Goal: Task Accomplishment & Management: Manage account settings

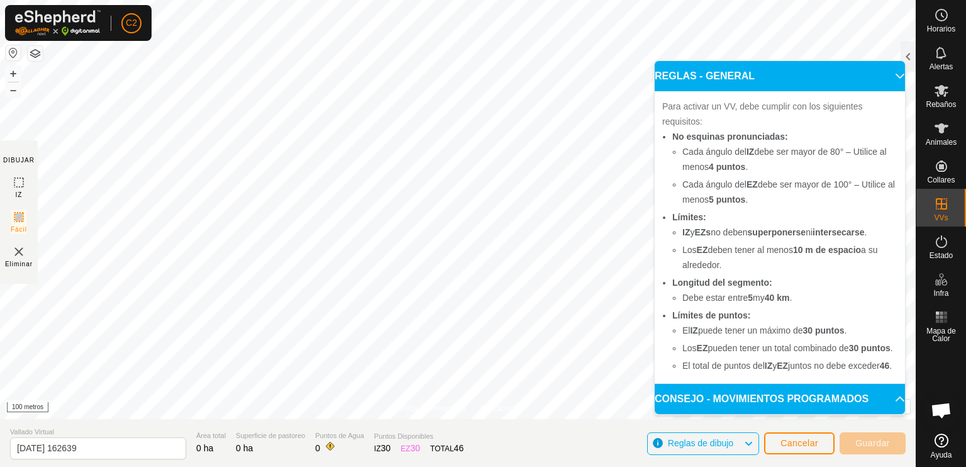
scroll to position [44, 0]
click at [872, 393] on p-accordion-header "CONSEJO - MOVIMIENTOS PROGRAMADOS" at bounding box center [780, 399] width 250 height 30
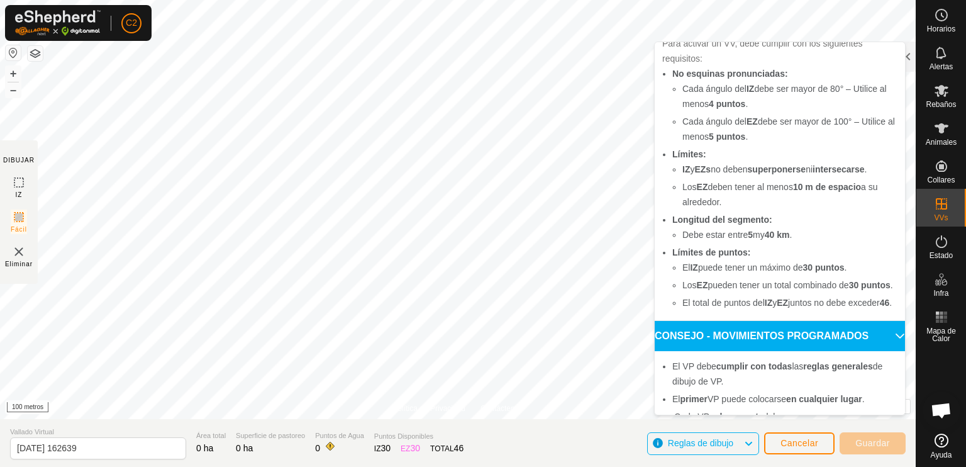
click at [17, 255] on img at bounding box center [18, 251] width 15 height 15
click at [14, 251] on img at bounding box center [18, 251] width 15 height 15
click at [17, 259] on span "Eliminar" at bounding box center [19, 263] width 28 height 9
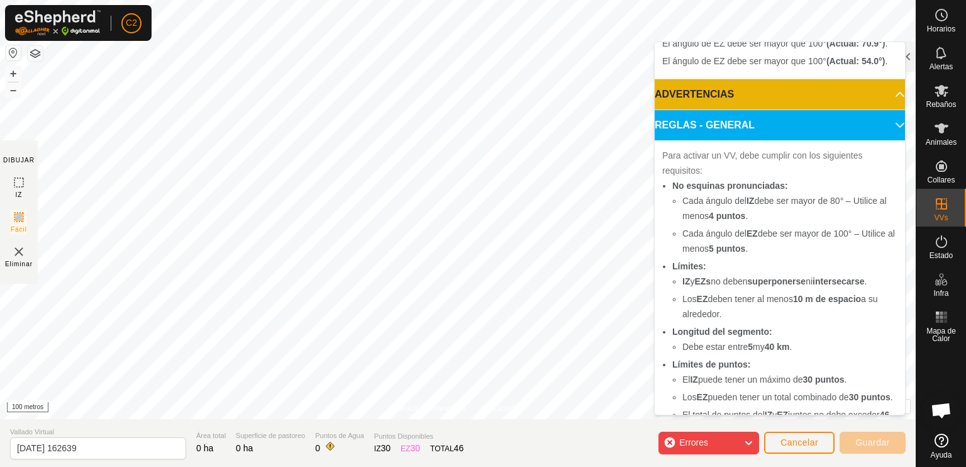
scroll to position [187, 0]
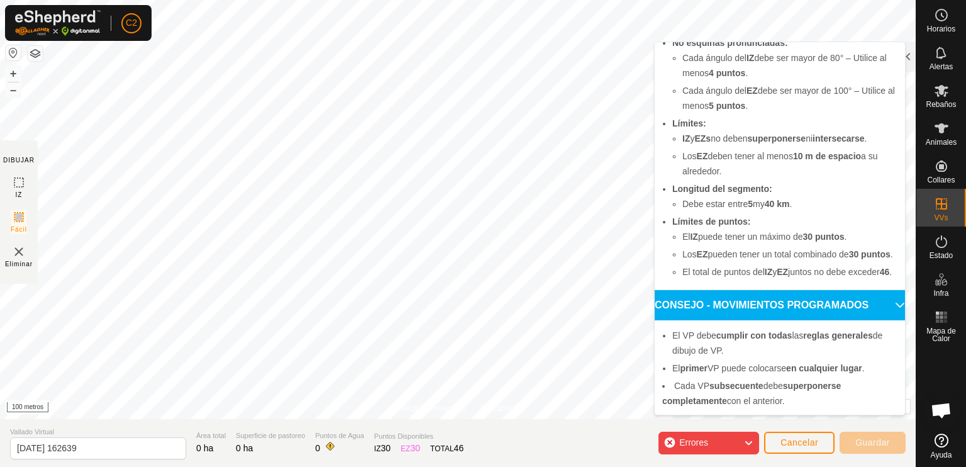
click at [17, 250] on img at bounding box center [18, 251] width 15 height 15
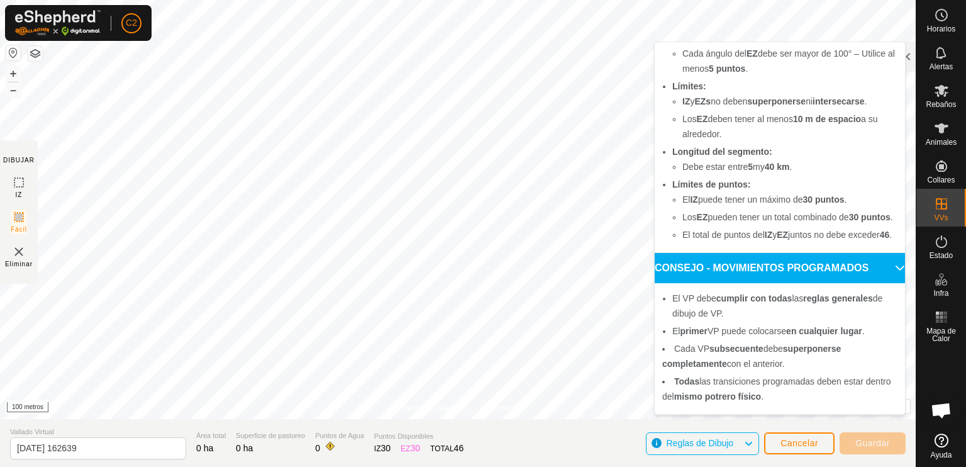
scroll to position [44, 0]
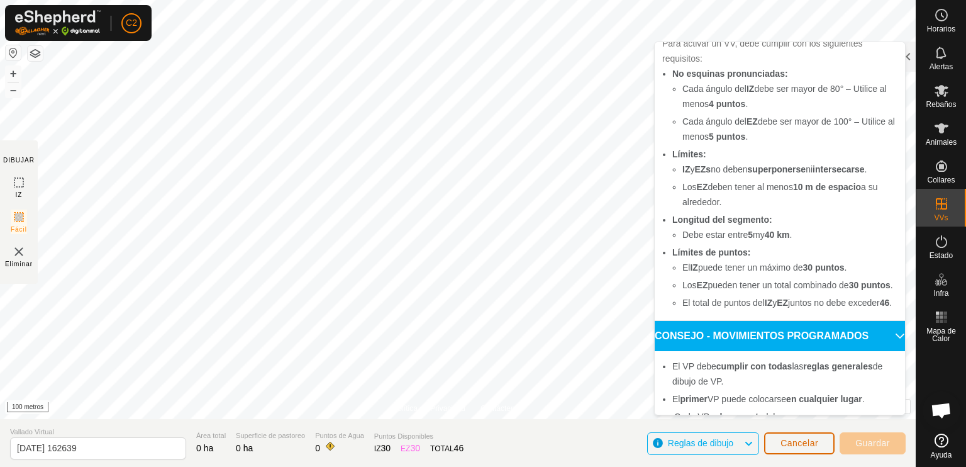
click at [795, 437] on button "Cancelar" at bounding box center [799, 443] width 70 height 22
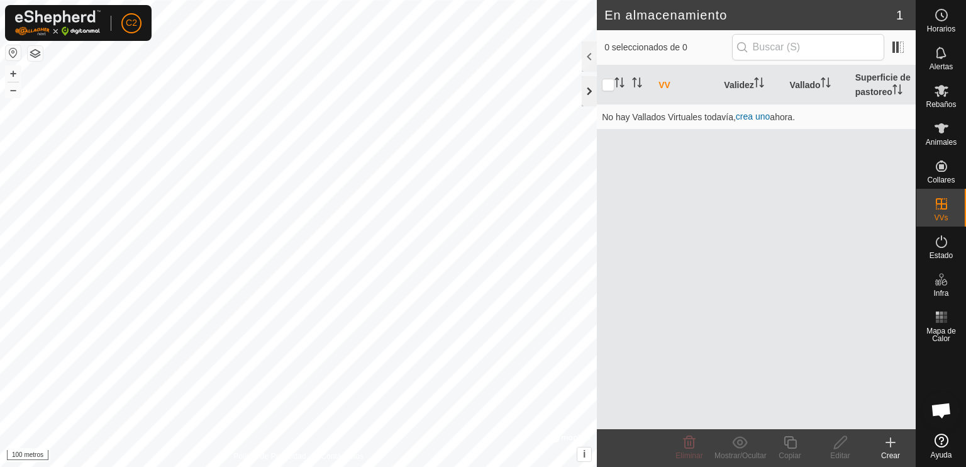
click at [589, 92] on div at bounding box center [589, 91] width 15 height 30
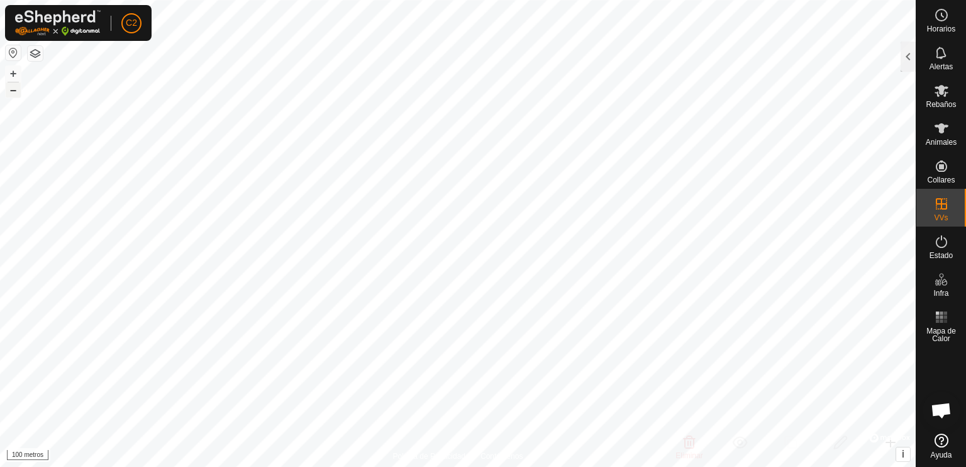
click at [15, 89] on font "–" at bounding box center [13, 89] width 6 height 13
click at [14, 89] on font "–" at bounding box center [13, 89] width 6 height 13
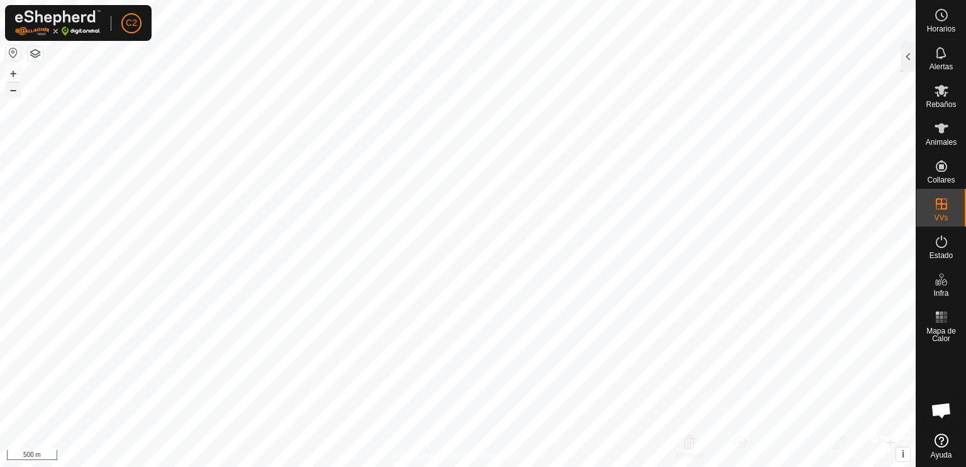
click at [14, 89] on font "–" at bounding box center [13, 89] width 6 height 13
click at [13, 76] on font "+" at bounding box center [13, 73] width 7 height 13
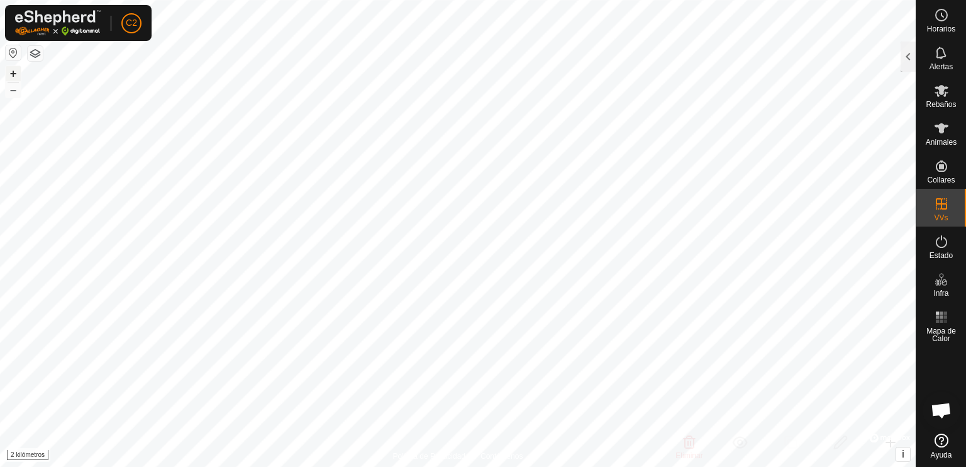
click at [13, 76] on font "+" at bounding box center [13, 73] width 7 height 13
click at [942, 133] on icon at bounding box center [942, 128] width 14 height 10
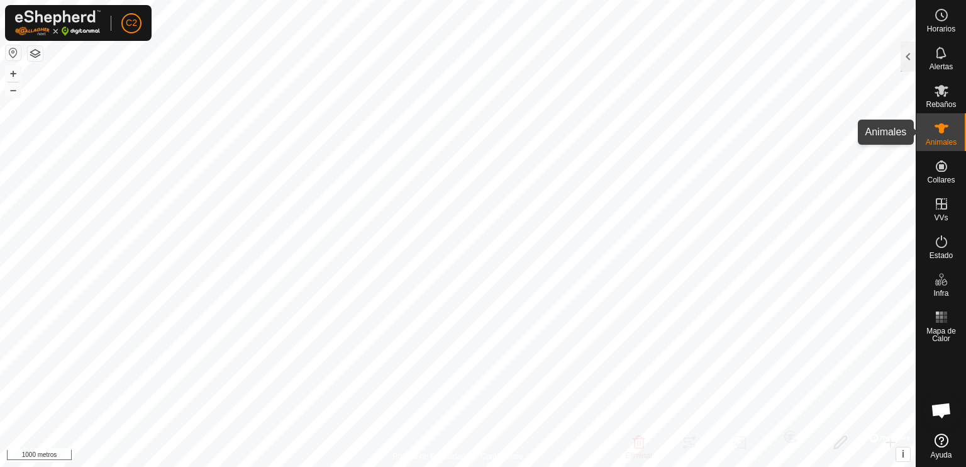
click at [937, 133] on icon at bounding box center [941, 128] width 15 height 15
click at [939, 129] on icon at bounding box center [941, 128] width 15 height 15
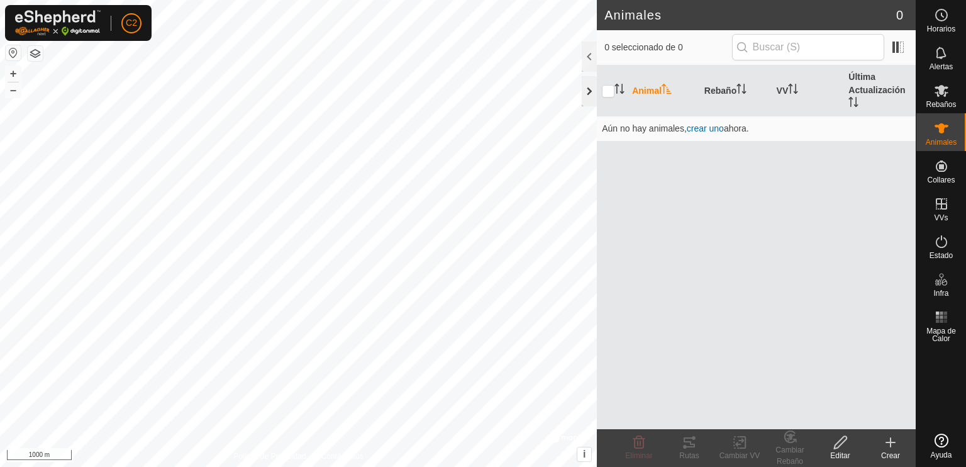
click at [593, 92] on div at bounding box center [589, 91] width 15 height 30
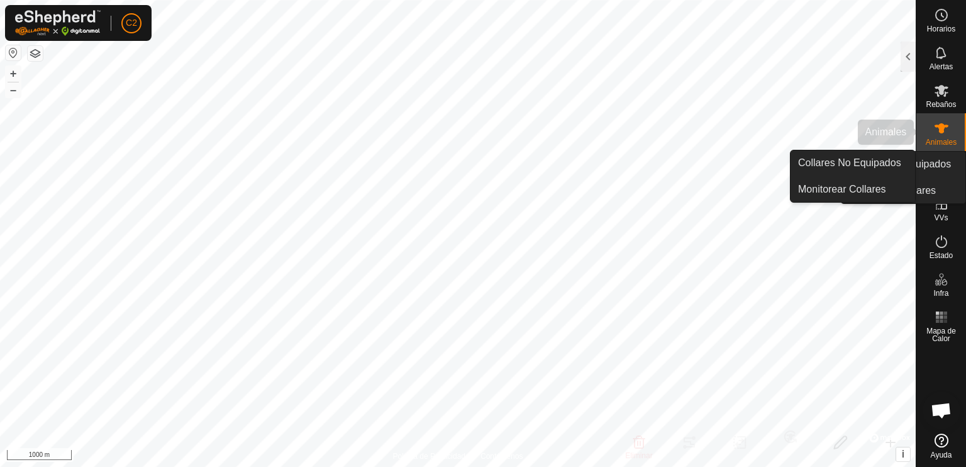
click at [939, 130] on icon at bounding box center [941, 128] width 15 height 15
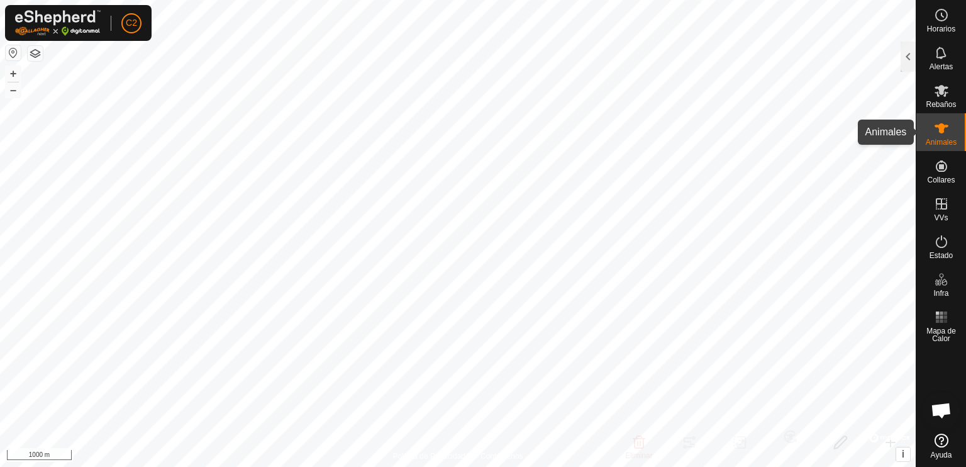
click at [935, 137] on es-animals-svg-icon at bounding box center [942, 128] width 23 height 20
click at [961, 132] on div "Animales" at bounding box center [942, 132] width 50 height 38
click at [948, 138] on span "Animales" at bounding box center [941, 142] width 31 height 8
click at [906, 59] on div at bounding box center [908, 57] width 15 height 30
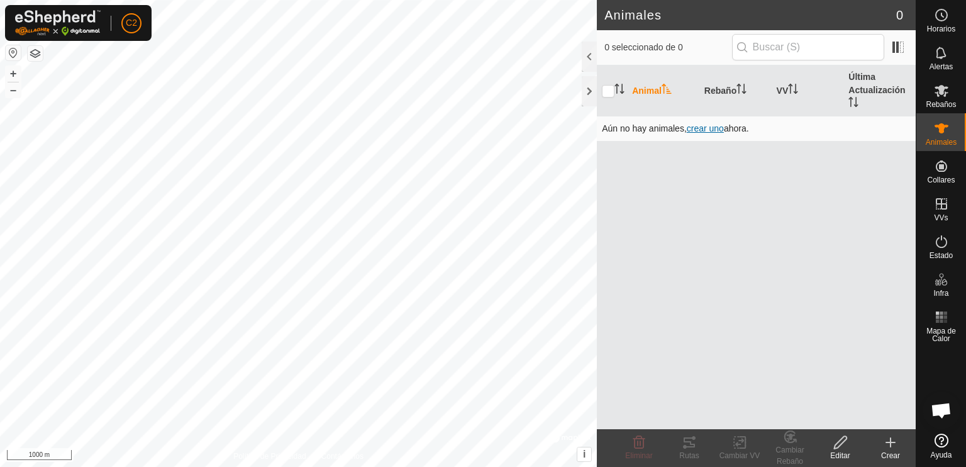
click at [712, 126] on span "crear uno" at bounding box center [705, 128] width 37 height 10
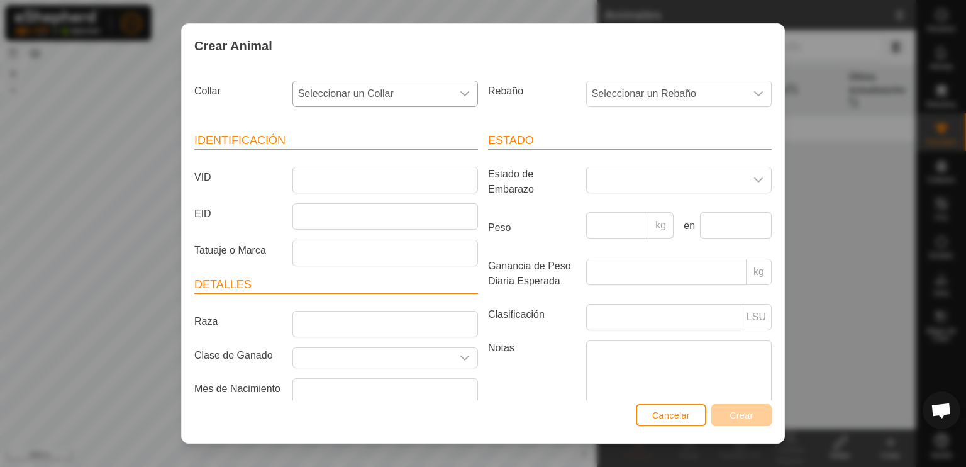
click at [460, 96] on icon "dropdown trigger" at bounding box center [465, 94] width 10 height 10
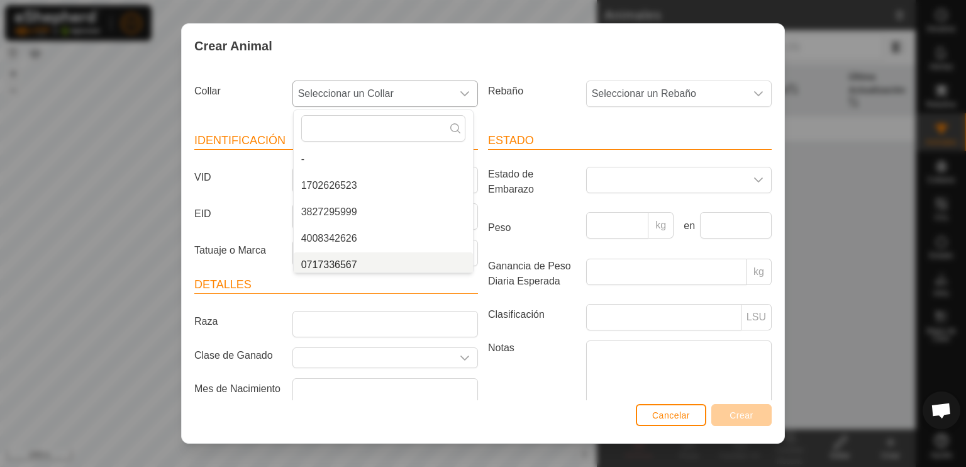
scroll to position [4, 0]
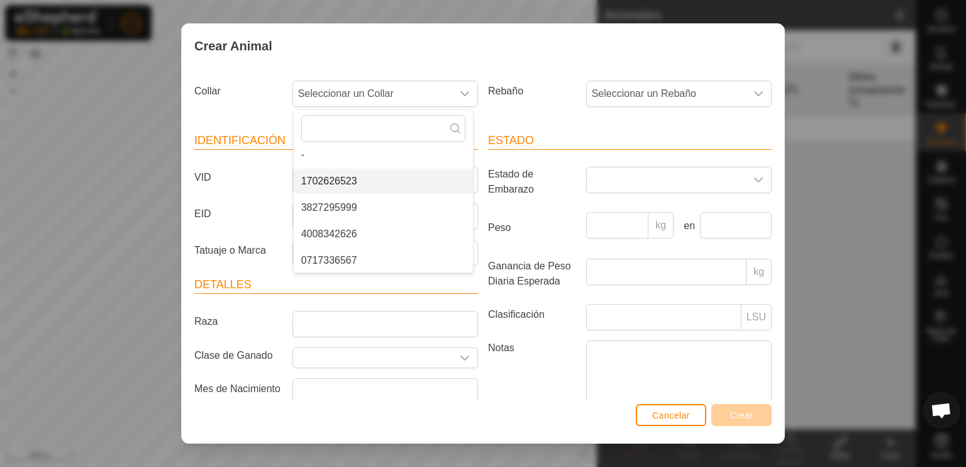
click at [111, 257] on div "Crear Animal Collar Seleccionar un Collar - 1702626523 3827295999 4008342626 07…" at bounding box center [483, 233] width 966 height 467
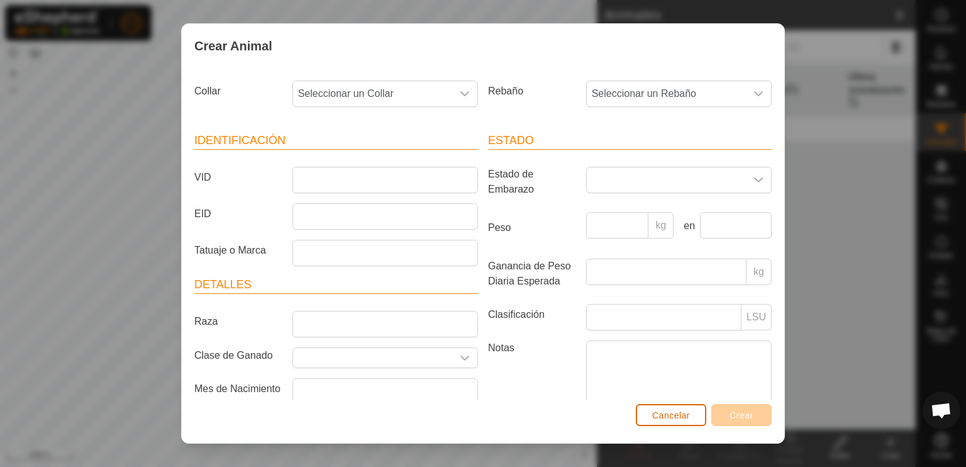
click at [669, 420] on button "Cancelar" at bounding box center [671, 415] width 70 height 22
click at [665, 412] on div "Animal Rebaño VV Última Actualización Aún no hay animales, crear uno ahora." at bounding box center [756, 247] width 319 height 364
click at [666, 417] on div "Animal Rebaño VV Última Actualización Aún no hay animales, crear uno ahora." at bounding box center [756, 247] width 319 height 364
click at [671, 416] on div "Animal Rebaño VV Última Actualización Aún no hay animales, crear uno ahora." at bounding box center [756, 247] width 319 height 364
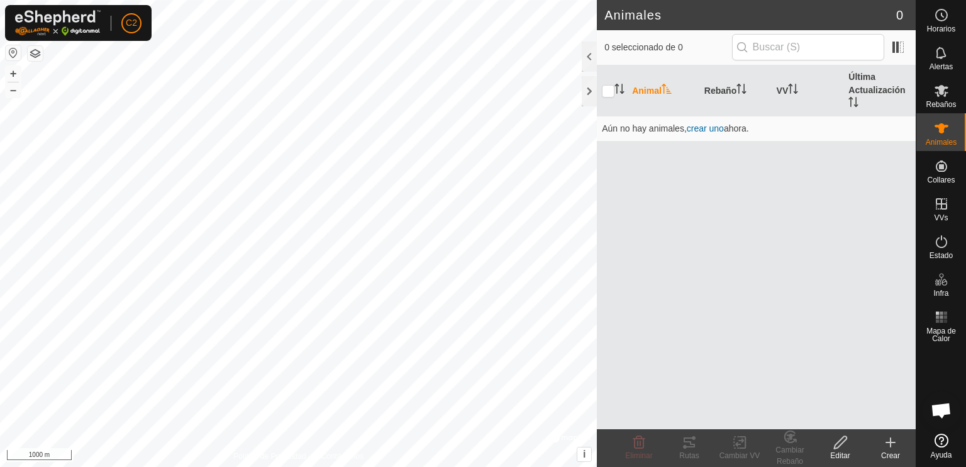
click at [589, 93] on div at bounding box center [589, 91] width 15 height 30
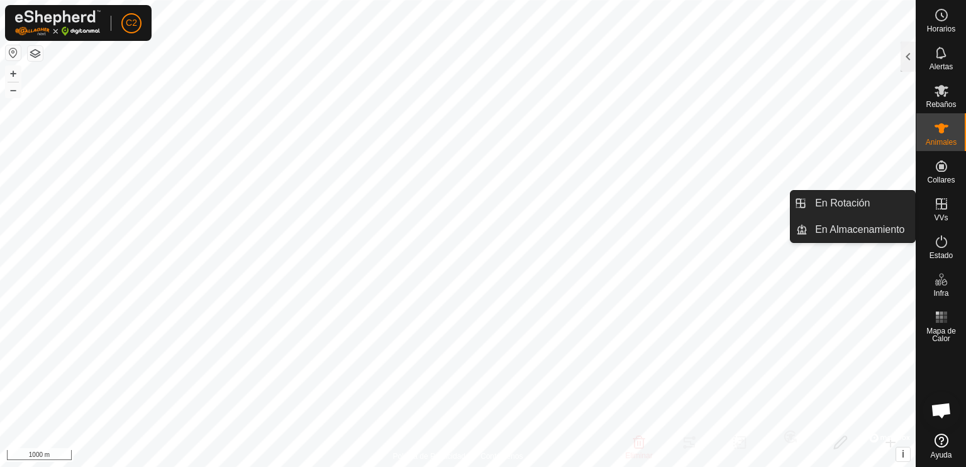
click at [936, 204] on icon at bounding box center [941, 203] width 15 height 15
click at [861, 204] on link "En Rotación" at bounding box center [862, 203] width 108 height 25
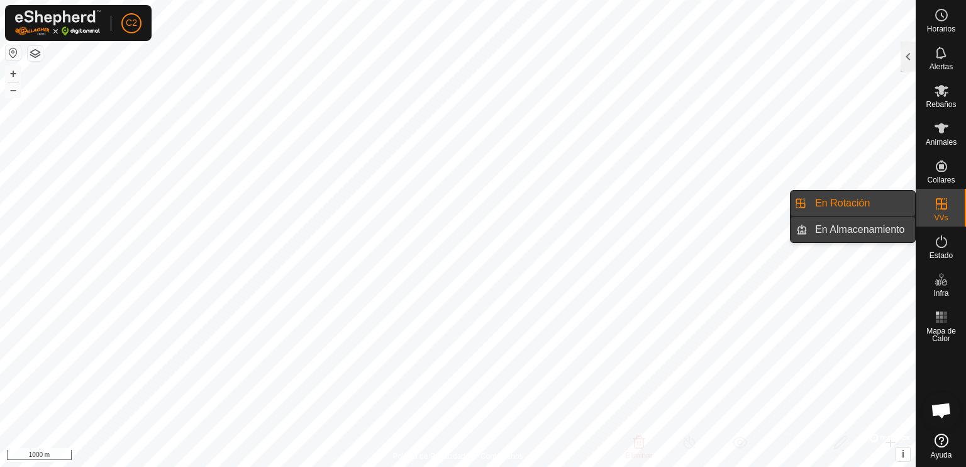
click at [848, 232] on link "En Almacenamiento" at bounding box center [862, 229] width 108 height 25
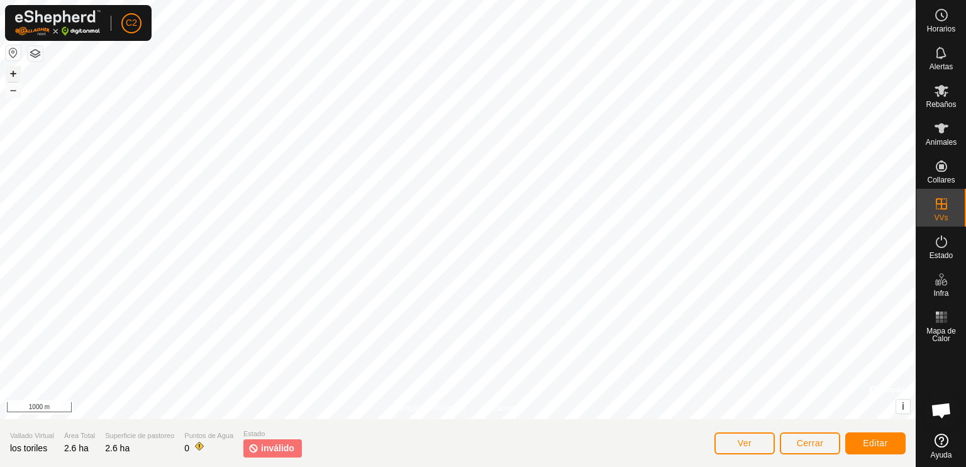
click at [12, 74] on button "+" at bounding box center [13, 73] width 15 height 15
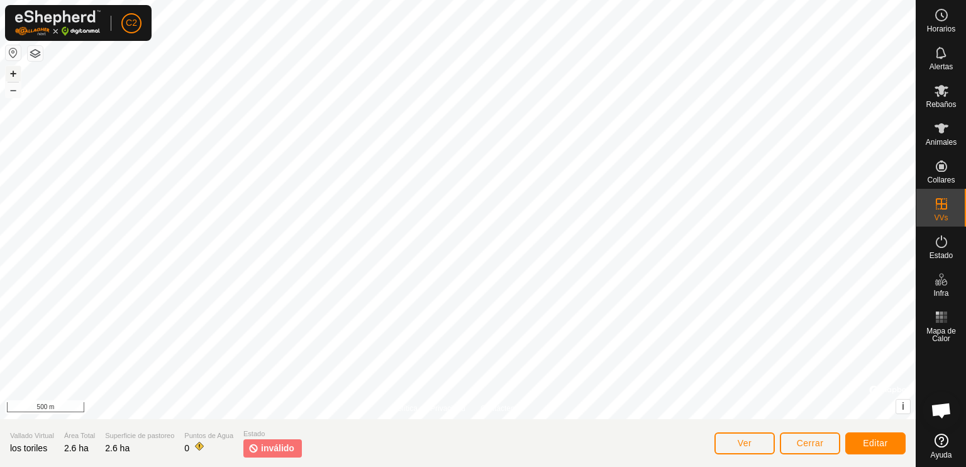
click at [12, 70] on button "+" at bounding box center [13, 73] width 15 height 15
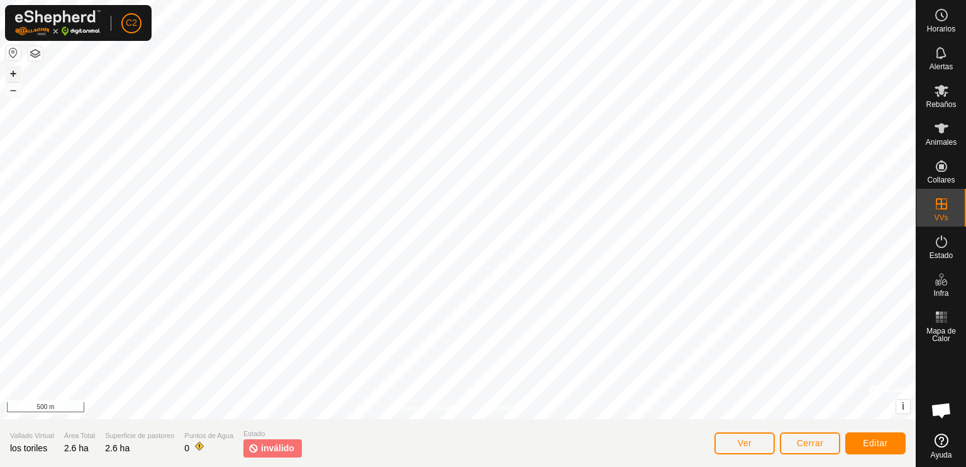
click at [12, 70] on button "+" at bounding box center [13, 73] width 15 height 15
click at [13, 74] on button "+" at bounding box center [13, 73] width 15 height 15
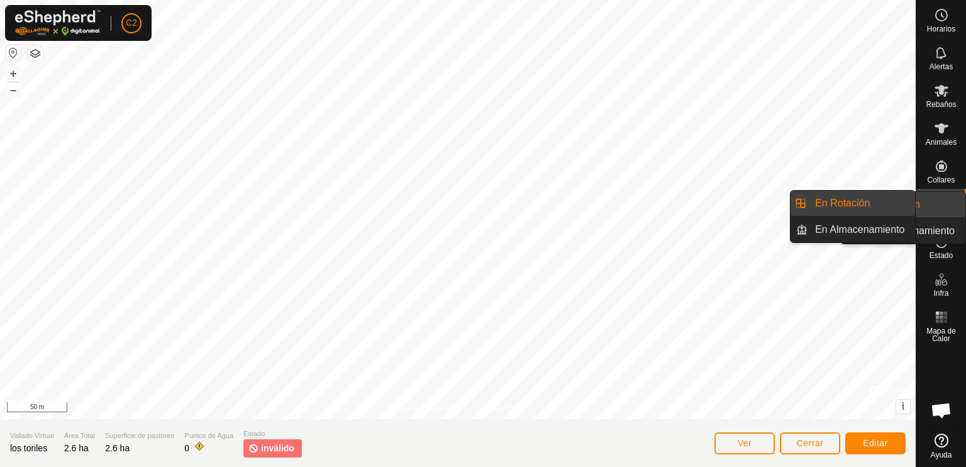
click at [938, 206] on link "En Rotación" at bounding box center [912, 204] width 108 height 25
click at [38, 53] on button "button" at bounding box center [35, 53] width 15 height 15
click at [33, 55] on button "button" at bounding box center [35, 53] width 15 height 15
click at [34, 51] on button "button" at bounding box center [35, 53] width 15 height 15
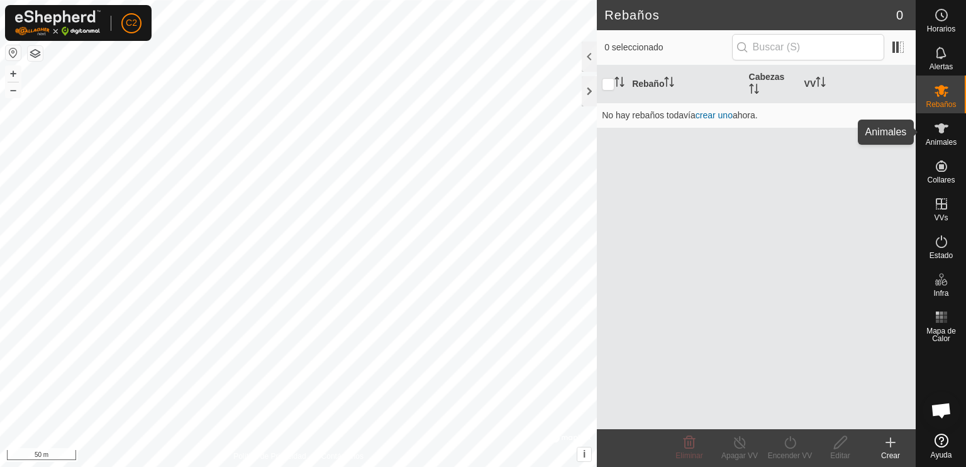
click at [941, 138] on span "Animales" at bounding box center [941, 142] width 31 height 8
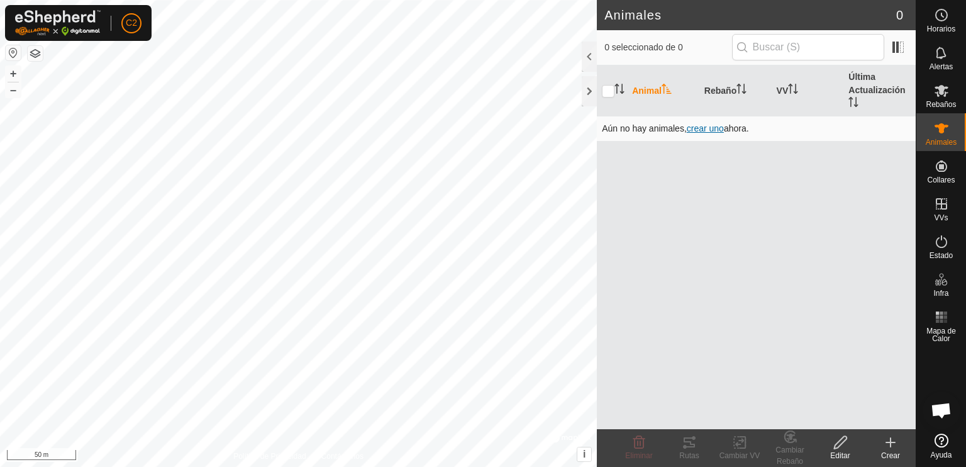
click at [703, 128] on span "crear uno" at bounding box center [705, 128] width 37 height 10
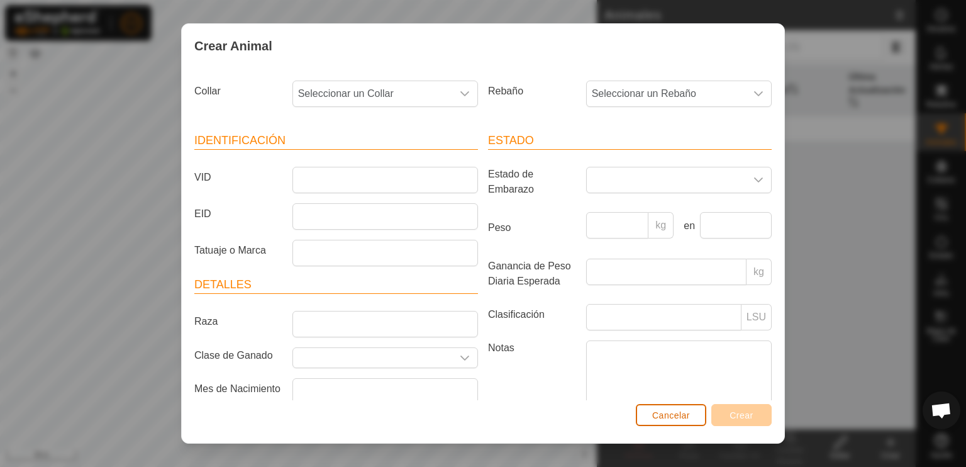
click at [667, 416] on span "Cancelar" at bounding box center [671, 415] width 38 height 10
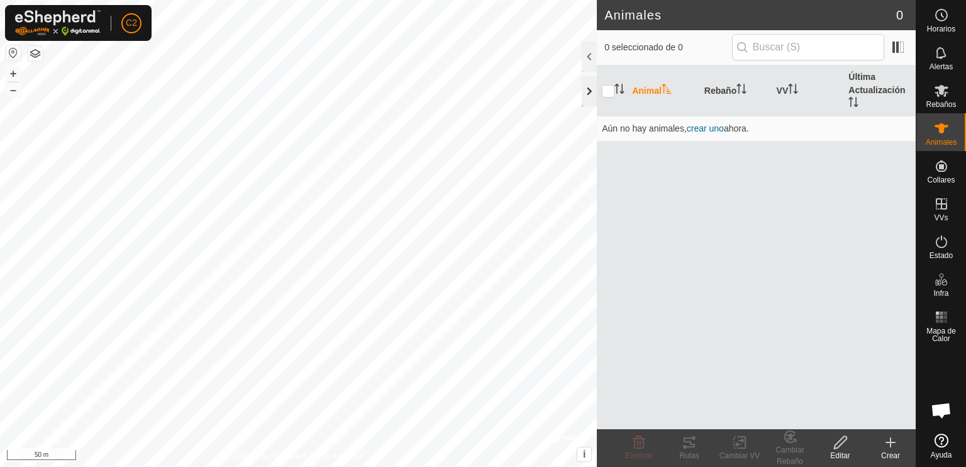
click at [588, 87] on div at bounding box center [589, 91] width 15 height 30
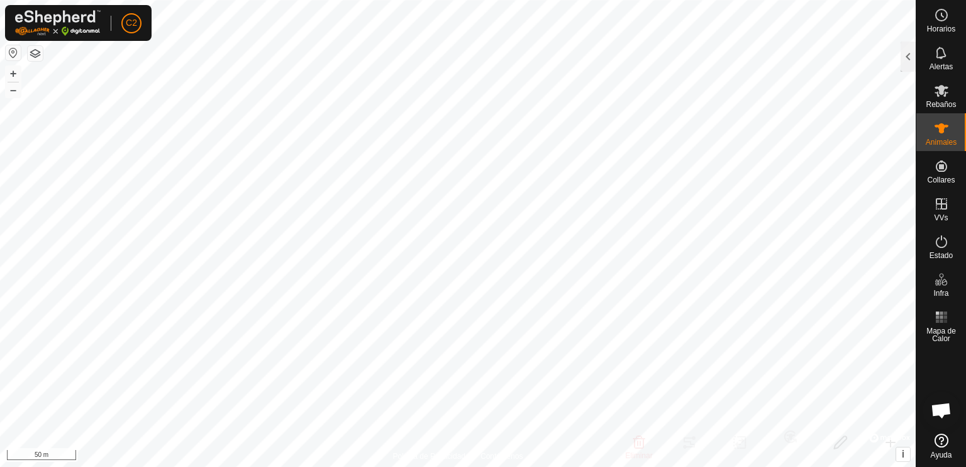
click at [333, 466] on html "C2 Horarios Alertas Rebaños Animales Collares VVs Estado Infra Mapa de Calor Ay…" at bounding box center [483, 233] width 966 height 467
checkbox input "false"
checkbox input "true"
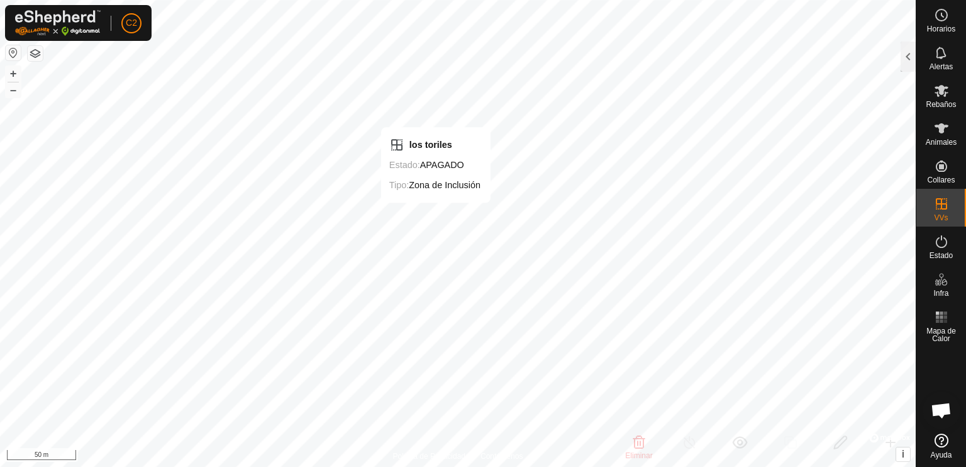
checkbox input "false"
checkbox input "true"
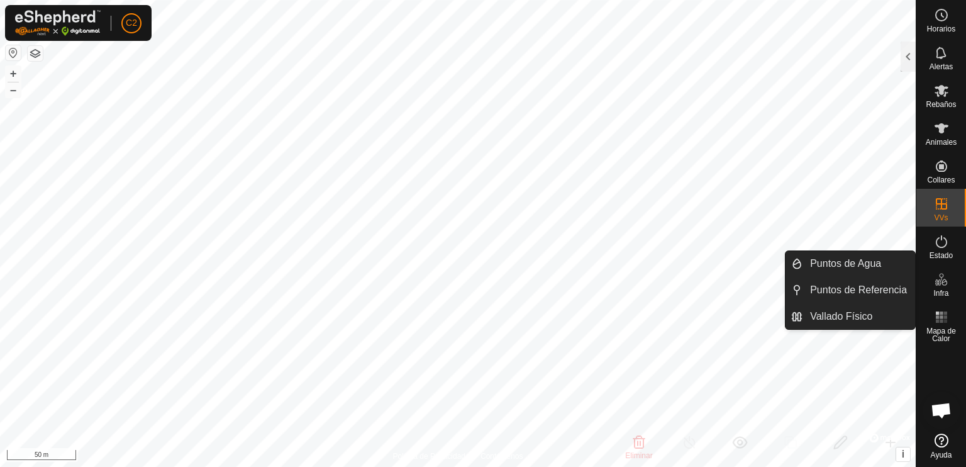
click at [937, 295] on span "Infra" at bounding box center [941, 293] width 15 height 8
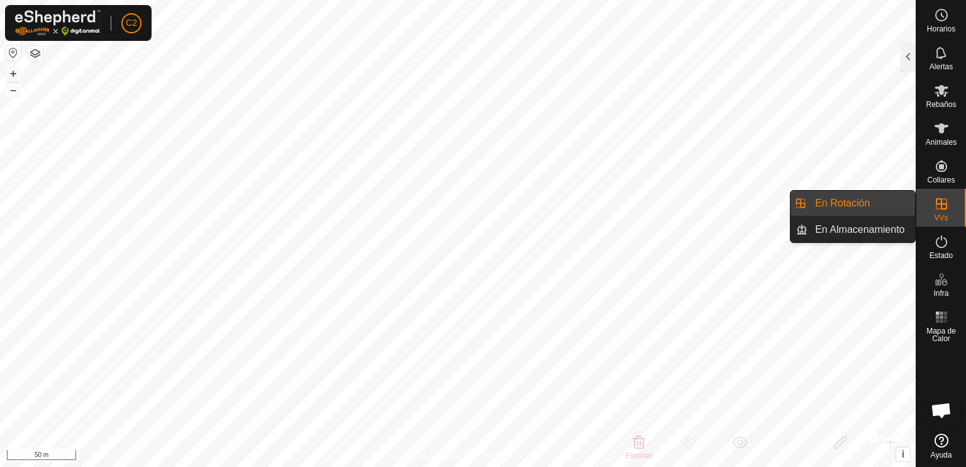
click at [942, 208] on icon at bounding box center [941, 203] width 11 height 11
click at [850, 201] on link "En Rotación" at bounding box center [862, 203] width 108 height 25
click at [848, 229] on link "En Almacenamiento" at bounding box center [862, 229] width 108 height 25
click at [838, 202] on link "En Rotación" at bounding box center [862, 203] width 108 height 25
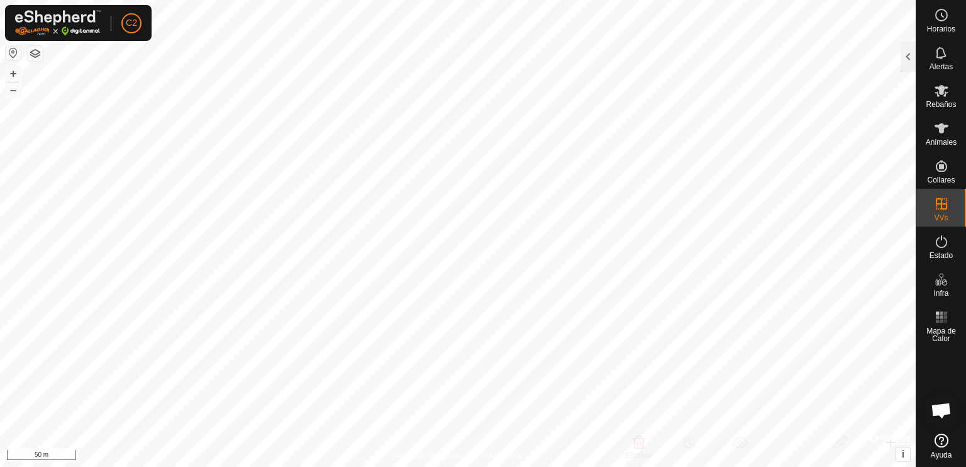
click at [33, 51] on button "button" at bounding box center [35, 53] width 15 height 15
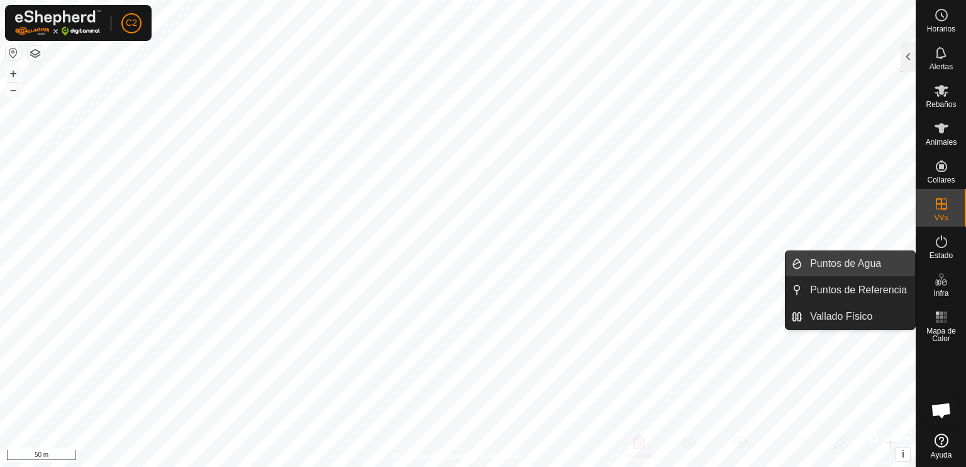
click at [883, 269] on link "Puntos de Agua" at bounding box center [859, 263] width 113 height 25
click at [852, 265] on link "Puntos de Agua" at bounding box center [859, 263] width 113 height 25
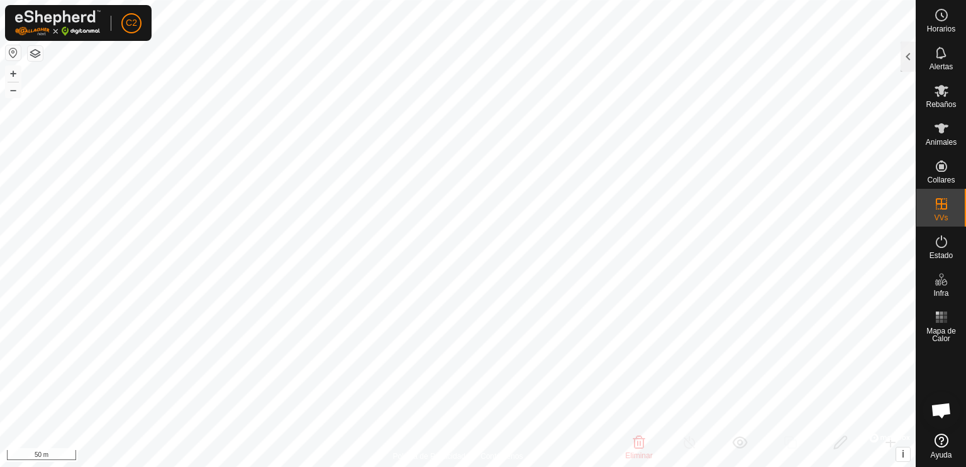
click at [941, 408] on span "Chat abierto" at bounding box center [941, 412] width 21 height 18
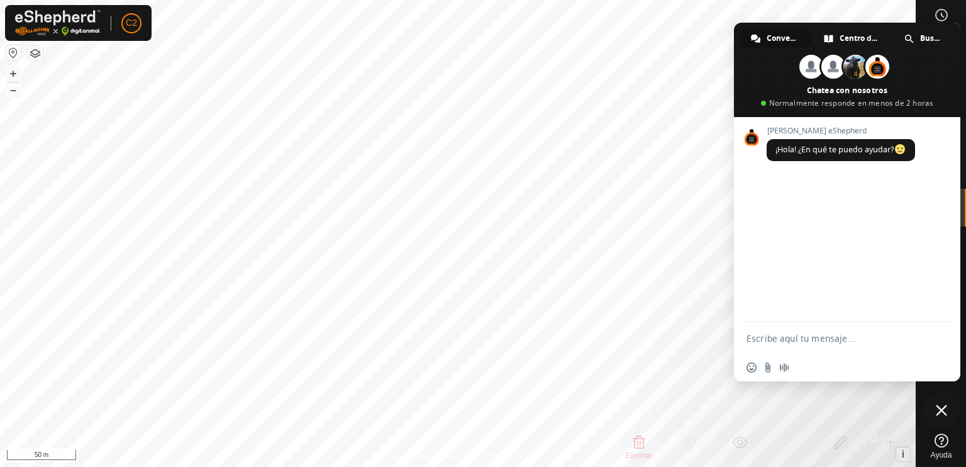
click at [939, 410] on span "Cerrar el chat" at bounding box center [941, 410] width 11 height 11
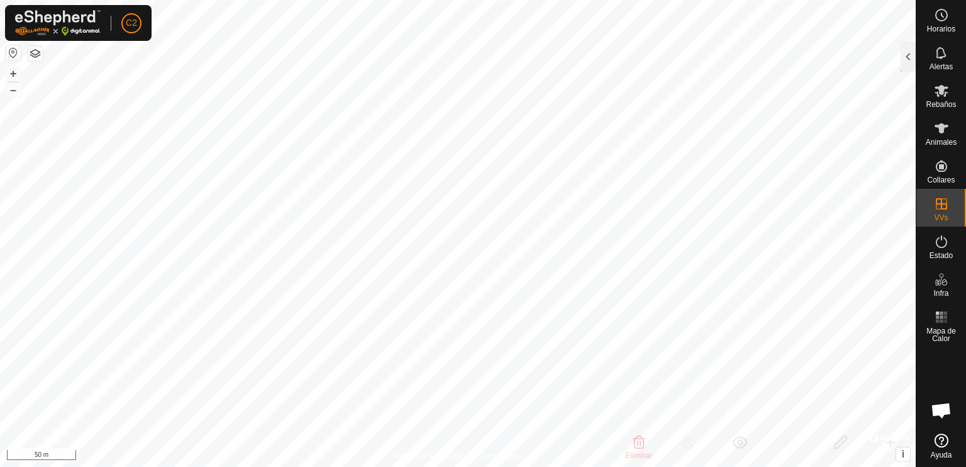
click at [939, 442] on icon at bounding box center [942, 441] width 14 height 14
click at [34, 51] on button "button" at bounding box center [35, 53] width 15 height 15
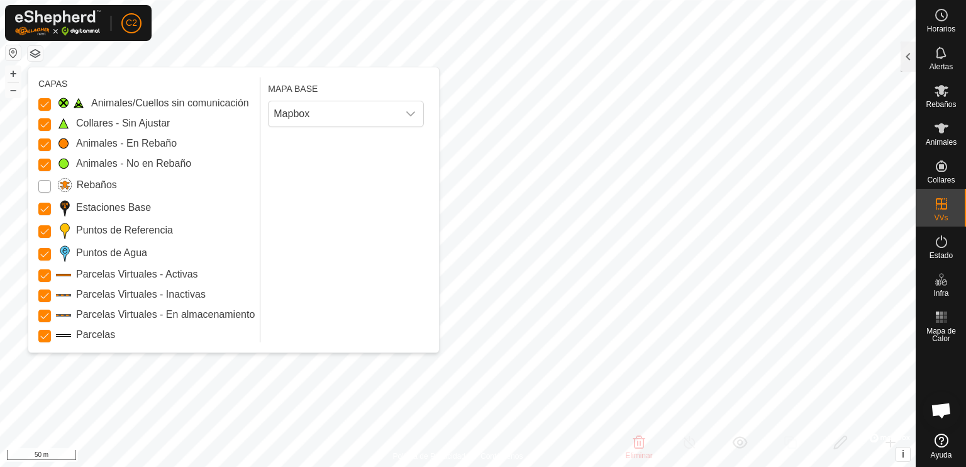
click at [48, 187] on input "Rebaños" at bounding box center [44, 186] width 13 height 13
click at [410, 111] on icon "dropdown trigger" at bounding box center [411, 114] width 10 height 10
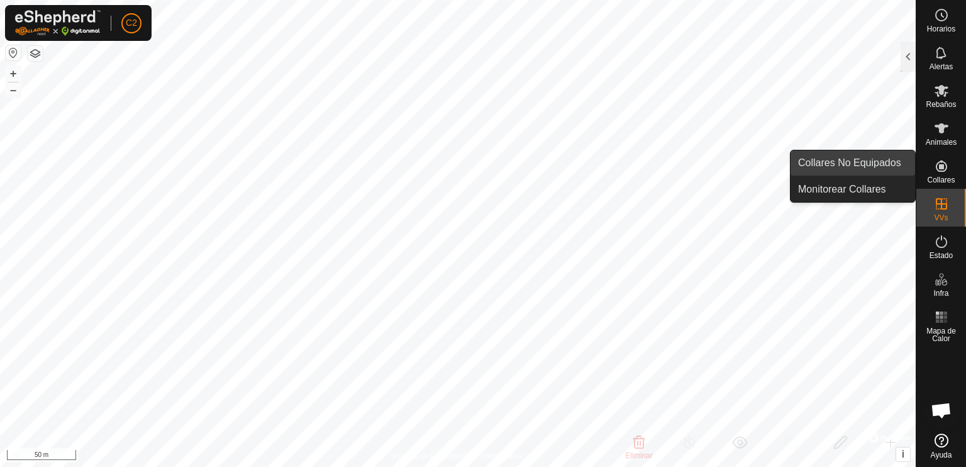
click at [870, 166] on link "Collares No Equipados" at bounding box center [853, 162] width 125 height 25
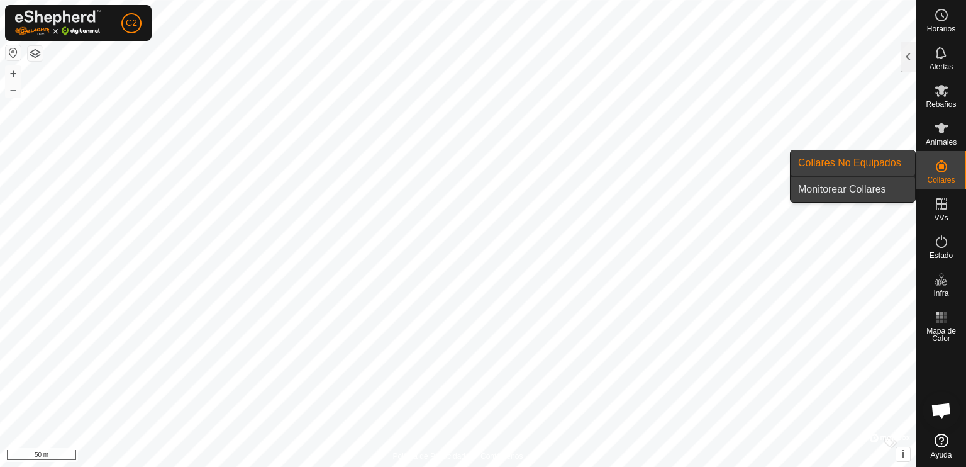
click at [859, 189] on link "Monitorear Collares" at bounding box center [853, 189] width 125 height 25
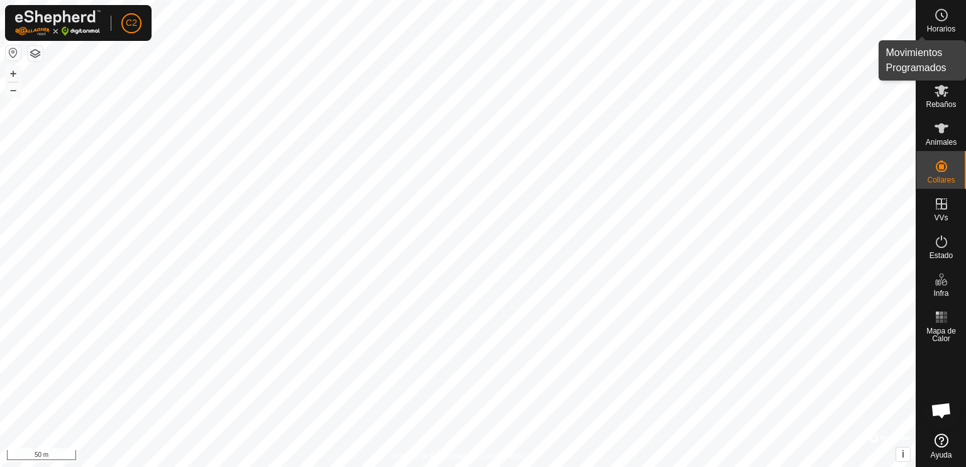
click at [940, 21] on circle at bounding box center [941, 14] width 11 height 11
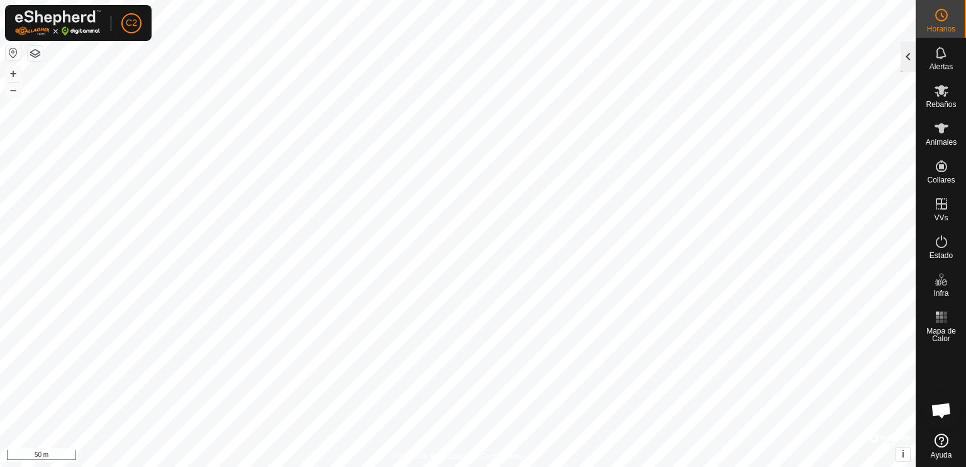
click at [904, 55] on div at bounding box center [908, 57] width 15 height 30
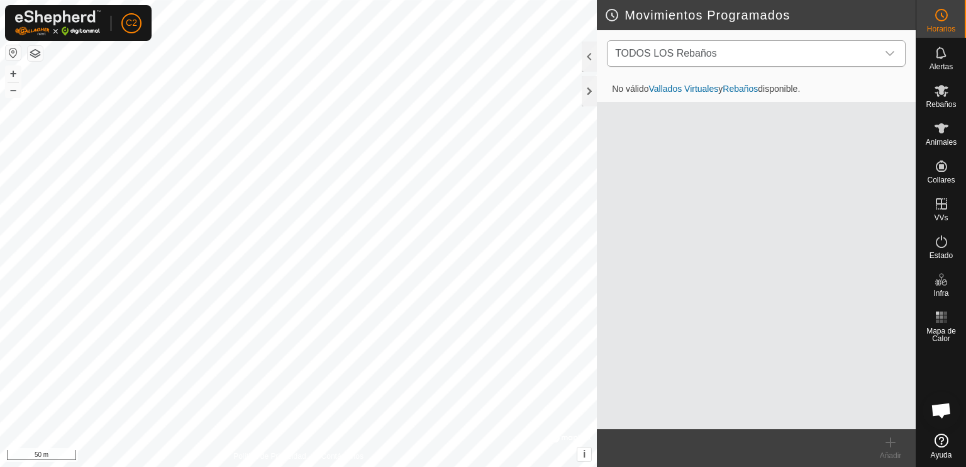
click at [891, 51] on icon "dropdown trigger" at bounding box center [890, 53] width 10 height 10
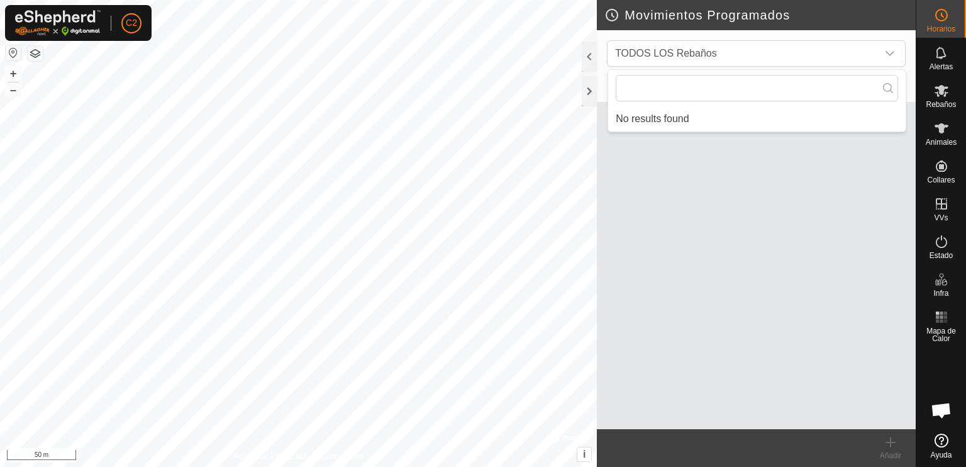
click at [684, 179] on div "No válido Vallados Virtuales y Rebaños disponible." at bounding box center [756, 253] width 319 height 352
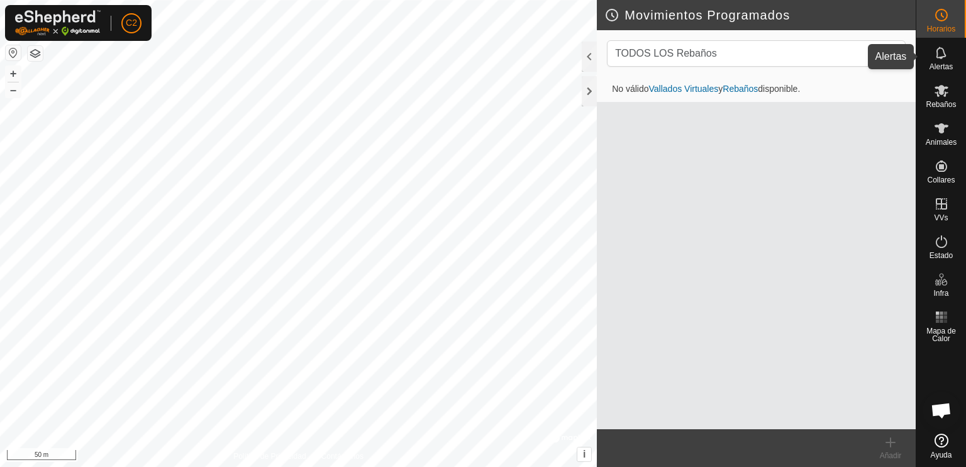
click at [938, 57] on icon at bounding box center [941, 52] width 15 height 15
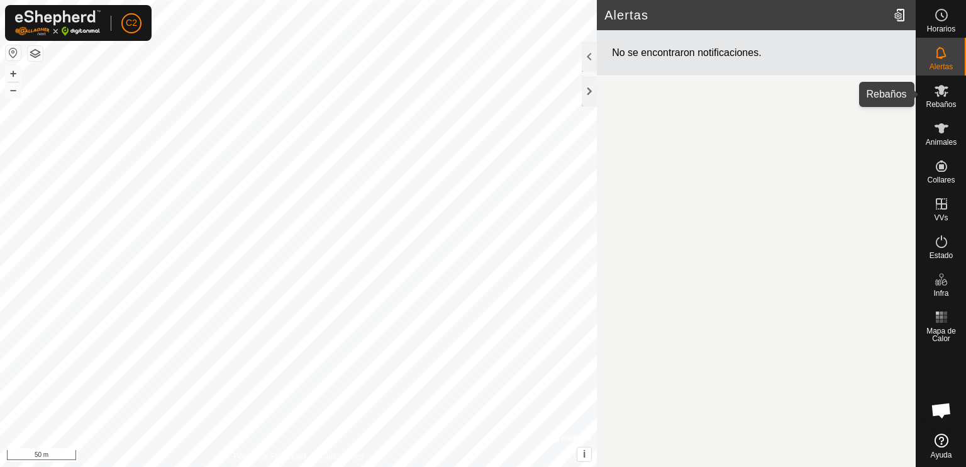
click at [939, 99] on es-mob-svg-icon at bounding box center [942, 91] width 23 height 20
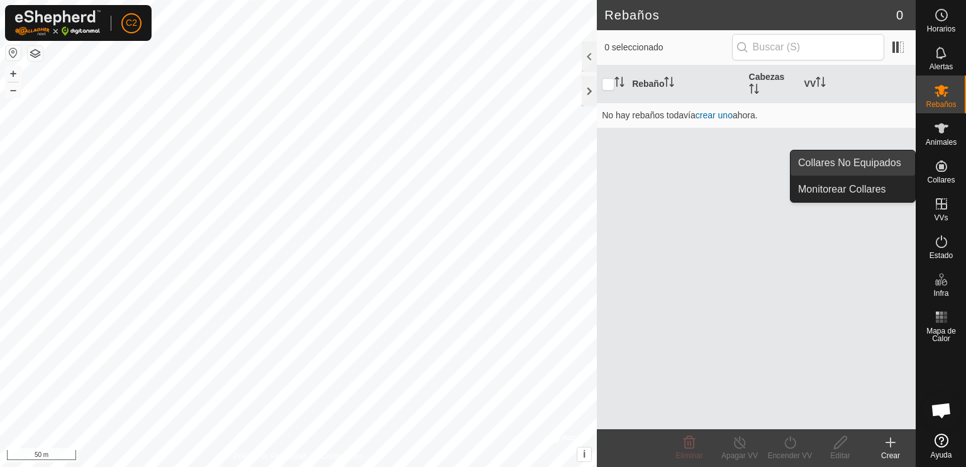
click at [876, 157] on link "Collares No Equipados" at bounding box center [853, 162] width 125 height 25
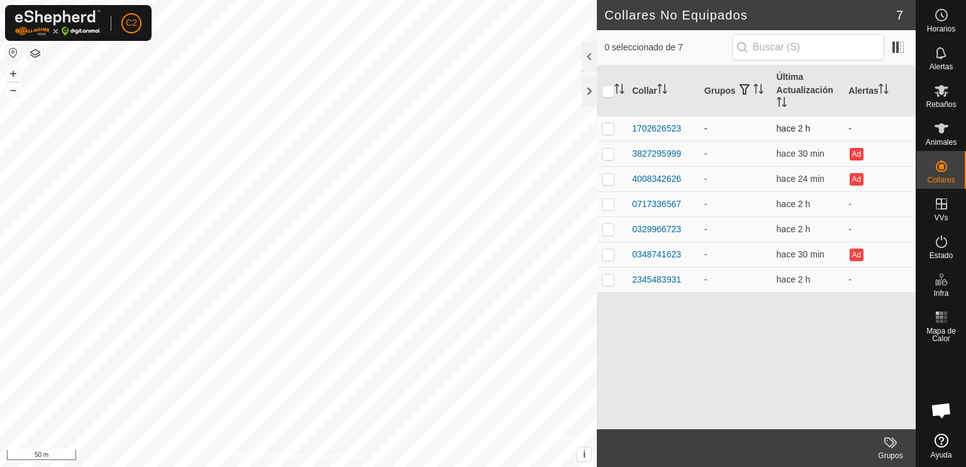
click at [608, 126] on p-checkbox at bounding box center [608, 128] width 13 height 10
click at [607, 130] on p-checkbox at bounding box center [608, 128] width 13 height 10
click at [606, 130] on p-checkbox at bounding box center [608, 128] width 13 height 10
click at [607, 129] on p-checkbox at bounding box center [608, 128] width 13 height 10
checkbox input "false"
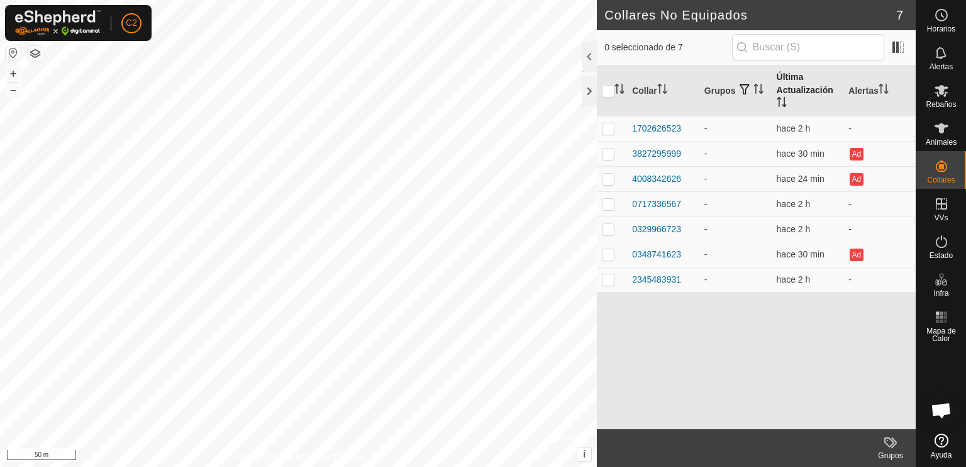
click at [804, 87] on th "Última Actualización" at bounding box center [808, 90] width 72 height 51
click at [761, 86] on icon "Activar para ordenar" at bounding box center [759, 89] width 10 height 10
click at [759, 86] on icon "Activar para ordenar" at bounding box center [758, 89] width 9 height 10
click at [746, 89] on span "button" at bounding box center [745, 89] width 10 height 10
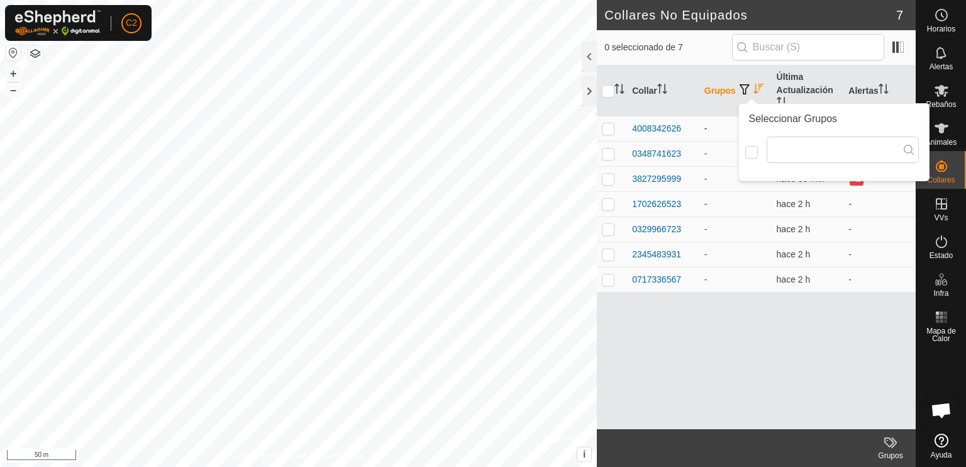
click at [719, 133] on td "-" at bounding box center [736, 128] width 72 height 25
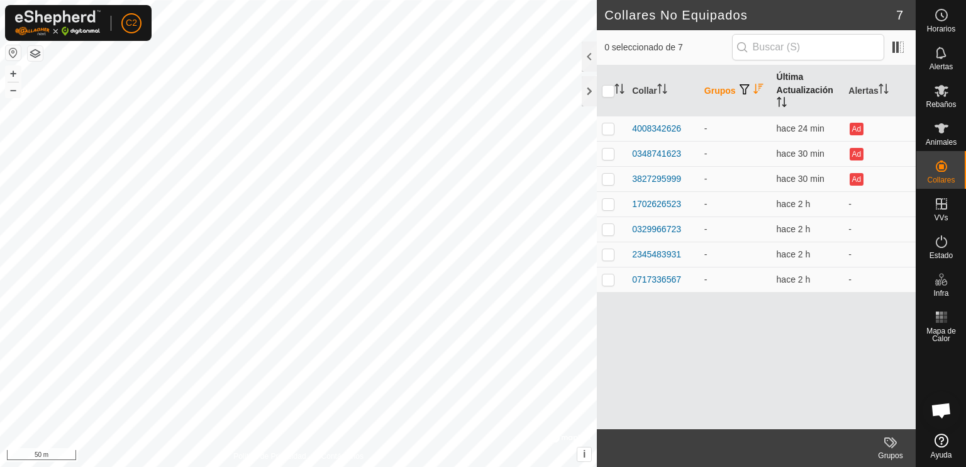
click at [776, 103] on th "Última Actualización" at bounding box center [808, 90] width 72 height 51
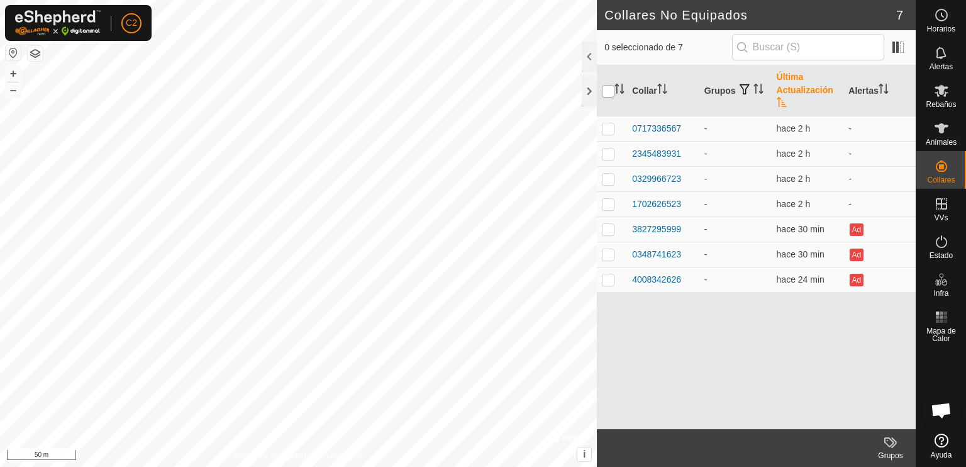
click at [608, 94] on input "checkbox" at bounding box center [608, 91] width 13 height 13
checkbox input "true"
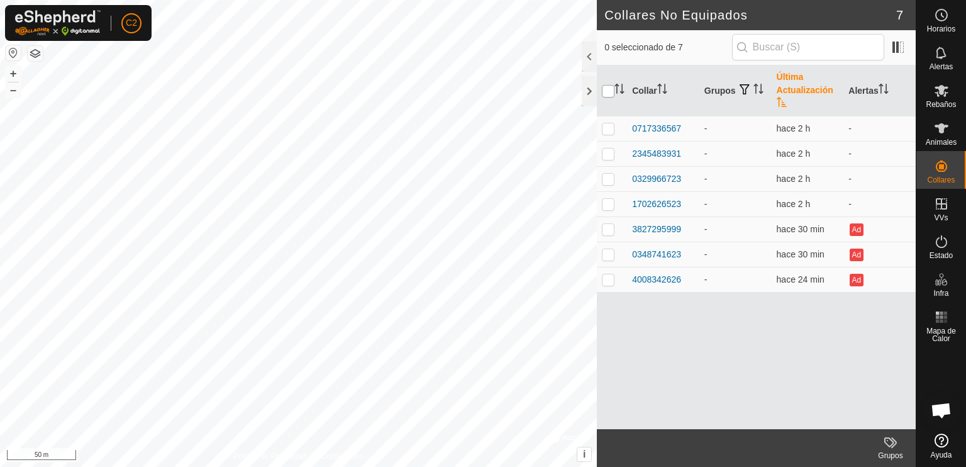
checkbox input "true"
click at [805, 83] on th "Última Actualización" at bounding box center [808, 90] width 72 height 51
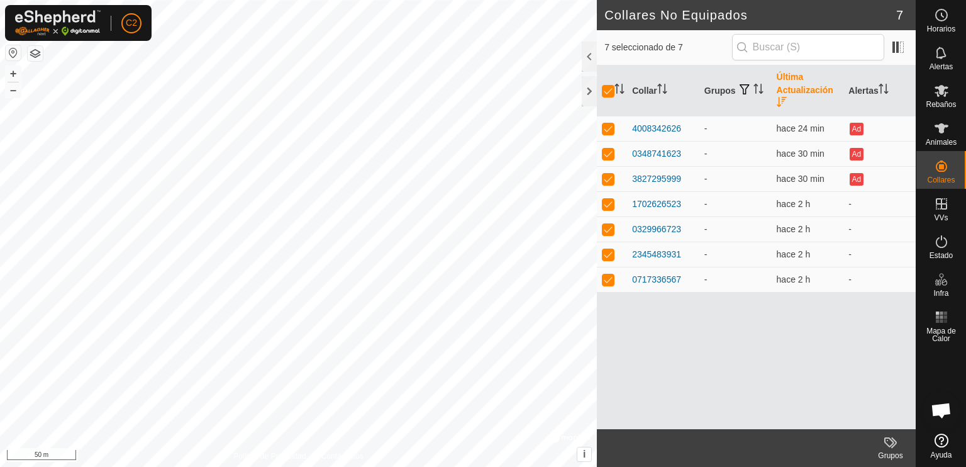
click at [805, 84] on th "Última Actualización" at bounding box center [808, 90] width 72 height 51
click at [867, 86] on th "Alertas" at bounding box center [880, 90] width 72 height 51
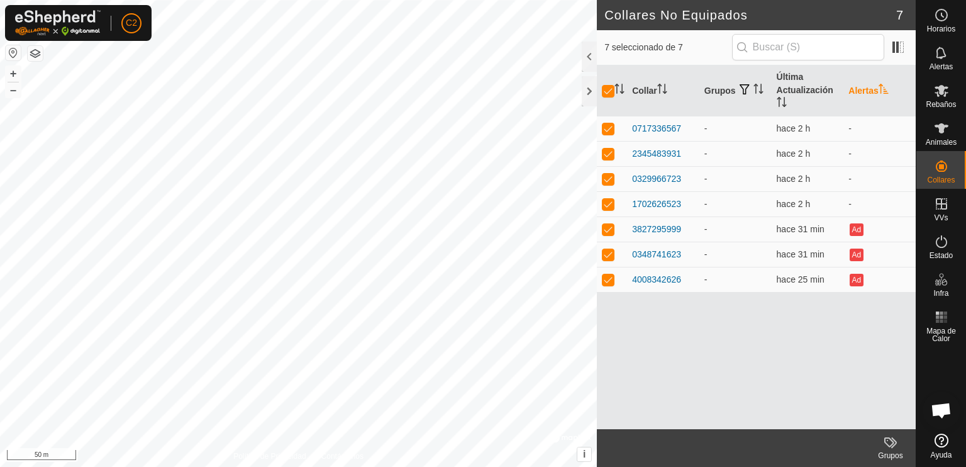
click at [868, 86] on th "Alertas" at bounding box center [880, 90] width 72 height 51
click at [897, 46] on span at bounding box center [898, 47] width 20 height 20
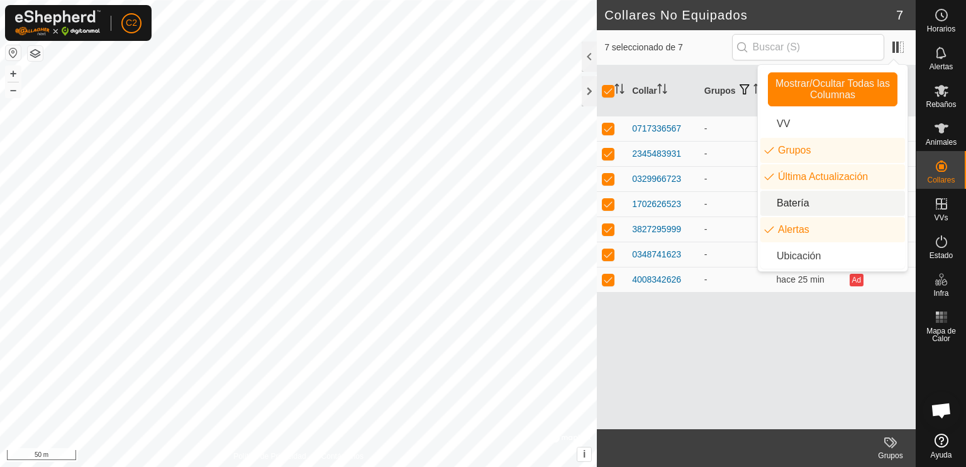
click at [799, 204] on li "Batería" at bounding box center [833, 203] width 145 height 25
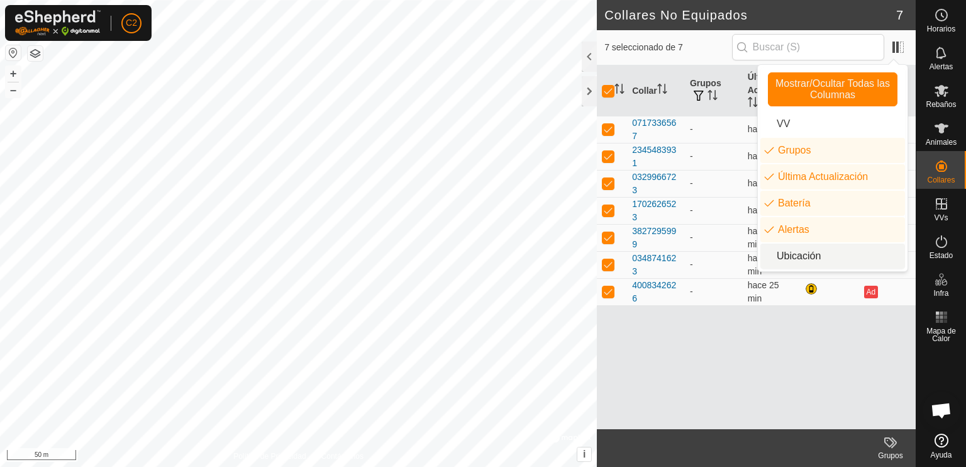
click at [798, 259] on li "Ubicación" at bounding box center [833, 255] width 145 height 25
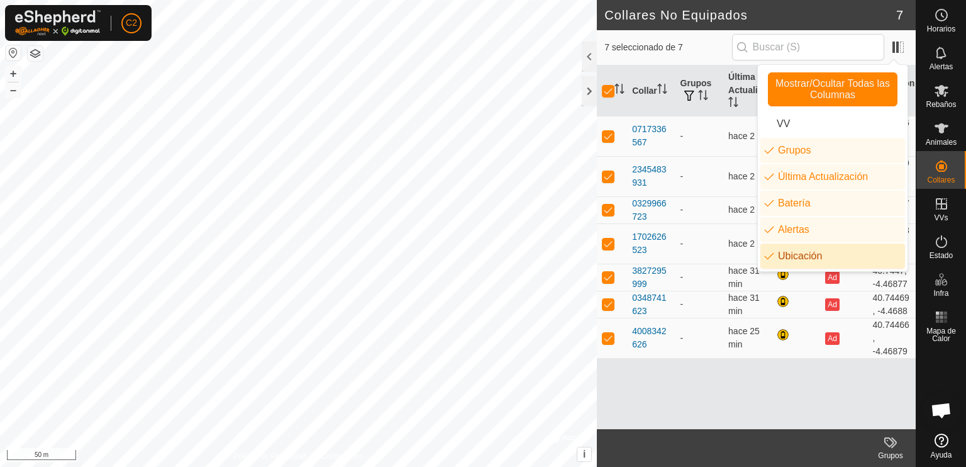
click at [773, 387] on div "Collar Grupos Última Actualización Batería Alertas Ubicación 0717336567 - hace …" at bounding box center [756, 247] width 319 height 364
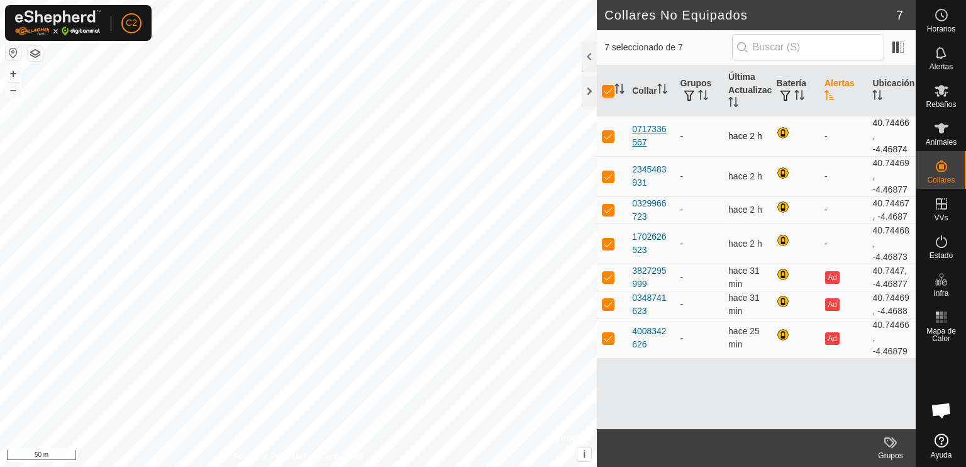
click at [639, 138] on div "0717336567" at bounding box center [651, 136] width 38 height 26
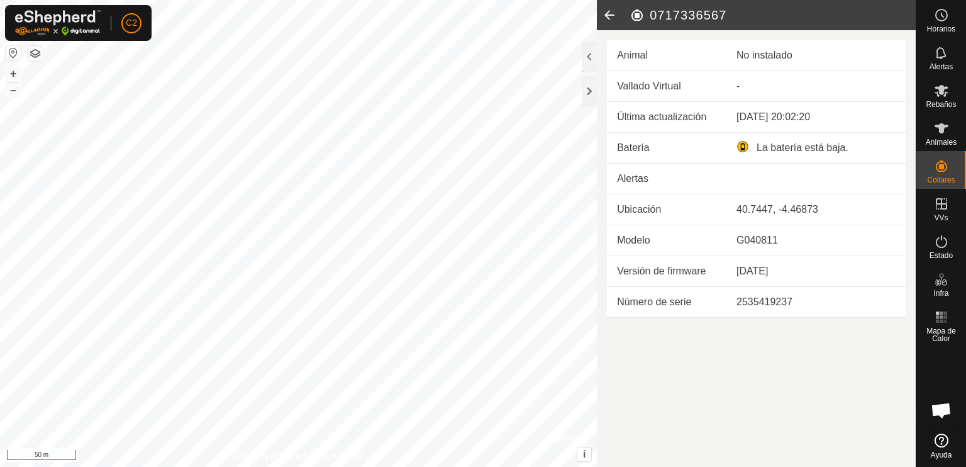
click at [607, 15] on icon at bounding box center [609, 15] width 25 height 30
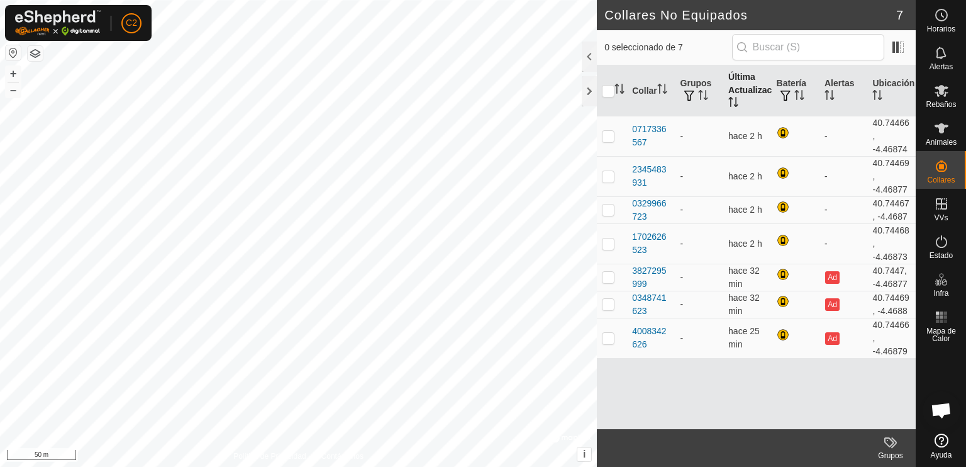
click at [742, 82] on th "Última Actualización" at bounding box center [748, 90] width 48 height 51
click at [608, 179] on p-checkbox at bounding box center [608, 176] width 13 height 10
checkbox input "true"
click at [797, 79] on th "Batería" at bounding box center [796, 90] width 48 height 51
click at [791, 80] on th "Batería" at bounding box center [796, 90] width 48 height 51
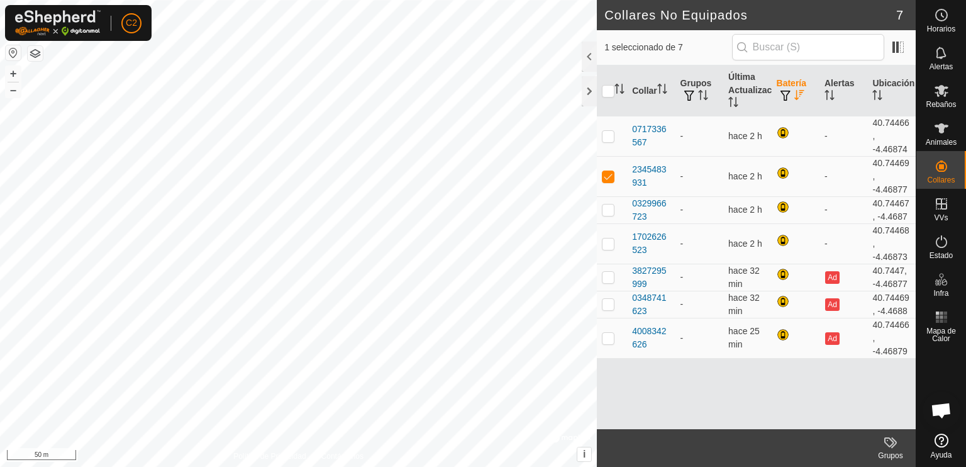
click at [790, 79] on th "Batería" at bounding box center [796, 90] width 48 height 51
click at [641, 174] on div "2345483931" at bounding box center [651, 176] width 38 height 26
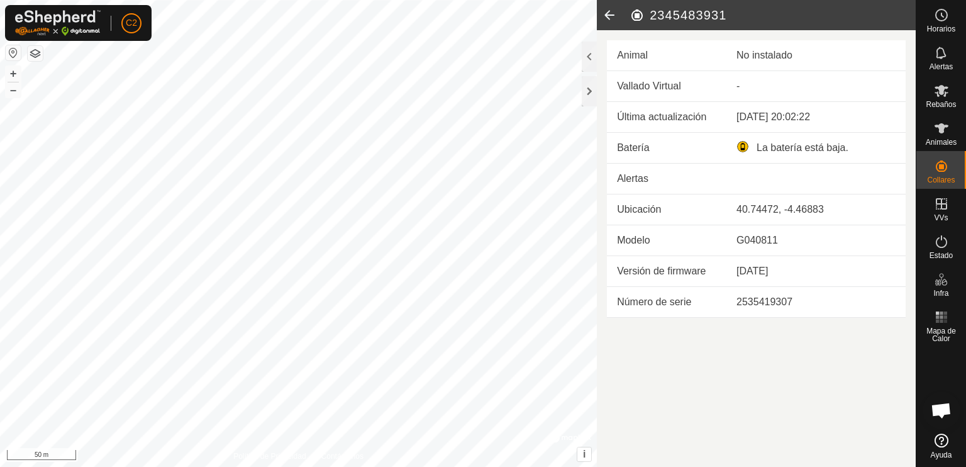
click at [608, 16] on icon at bounding box center [609, 15] width 25 height 30
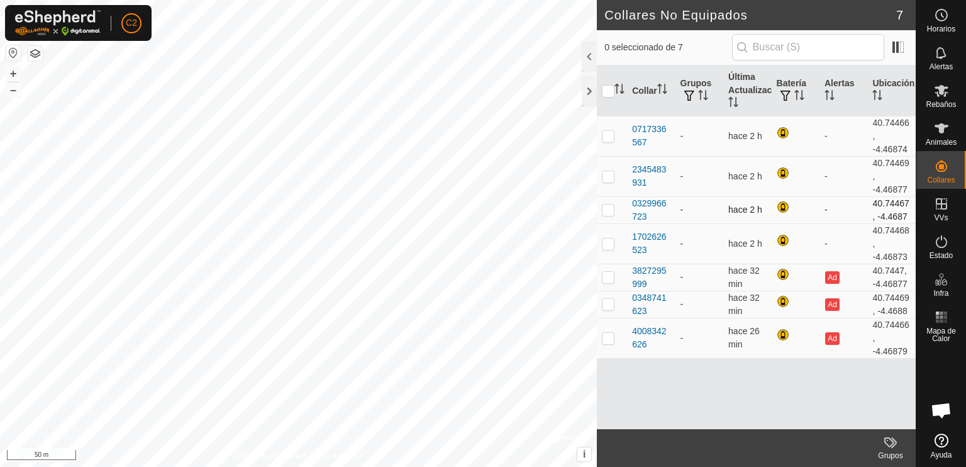
click at [608, 211] on p-checkbox at bounding box center [608, 209] width 13 height 10
checkbox input "true"
click at [649, 208] on div "0329966723" at bounding box center [651, 210] width 38 height 26
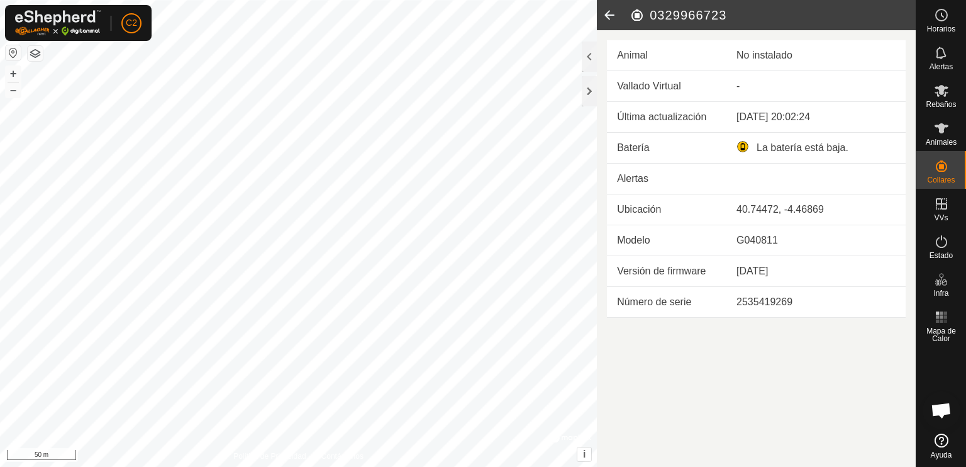
click at [612, 12] on icon at bounding box center [609, 15] width 25 height 30
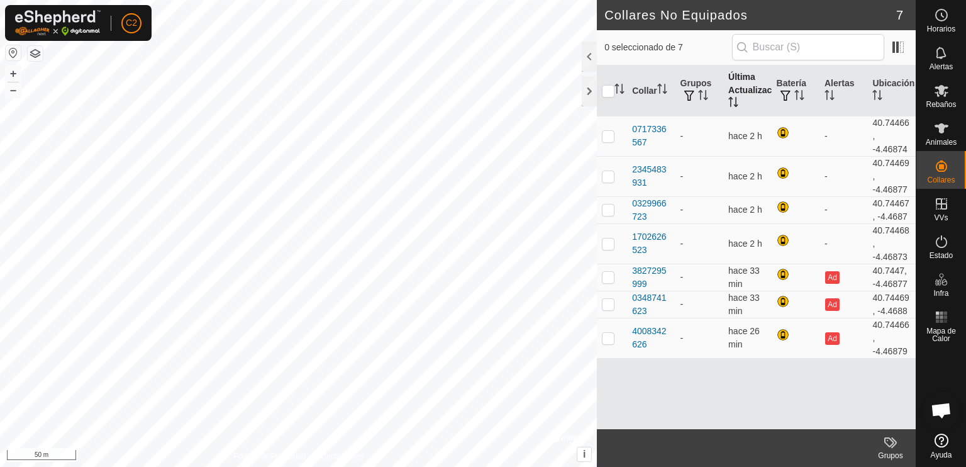
click at [744, 79] on th "Última Actualización" at bounding box center [748, 90] width 48 height 51
click at [744, 80] on th "Última Actualización" at bounding box center [748, 90] width 48 height 51
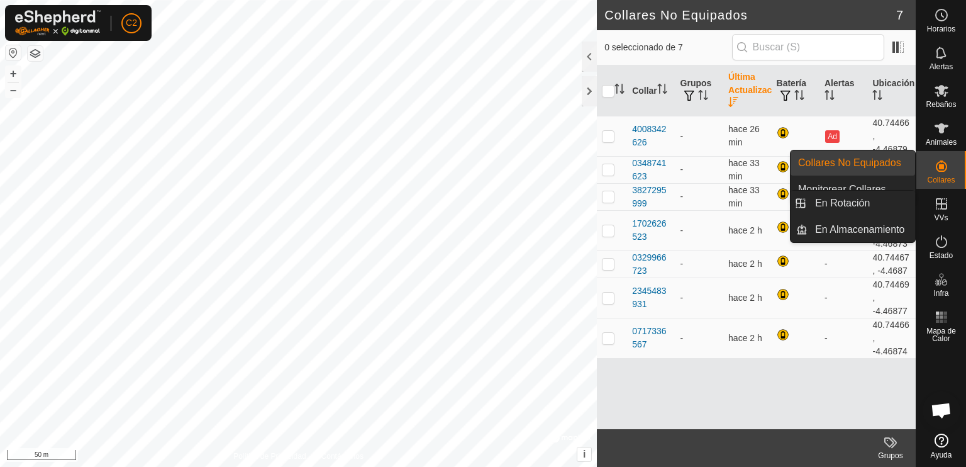
click at [938, 206] on icon at bounding box center [941, 203] width 15 height 15
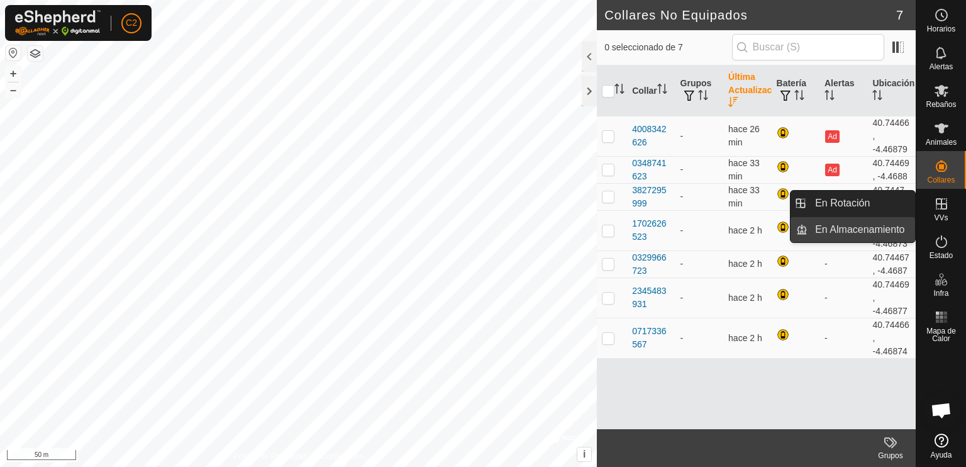
click at [855, 228] on link "En Almacenamiento" at bounding box center [862, 229] width 108 height 25
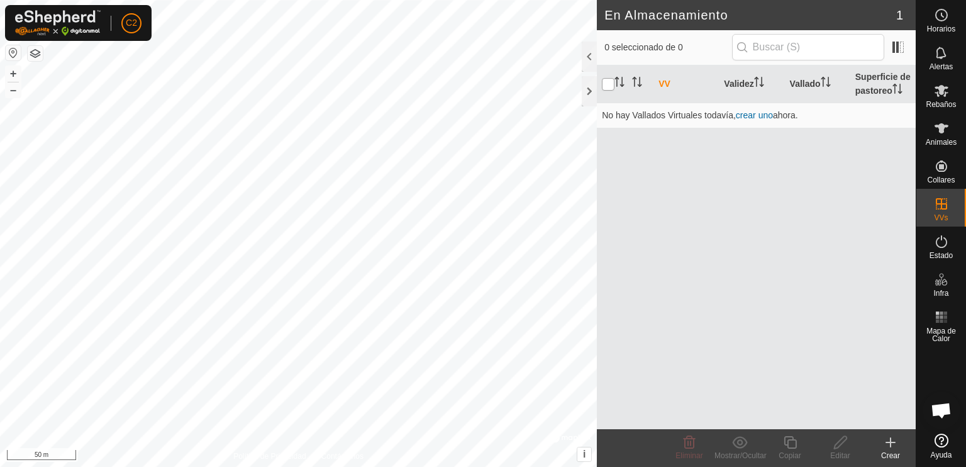
click at [607, 87] on input "checkbox" at bounding box center [608, 84] width 13 height 13
checkbox input "false"
click at [755, 115] on link "crear uno" at bounding box center [754, 115] width 37 height 10
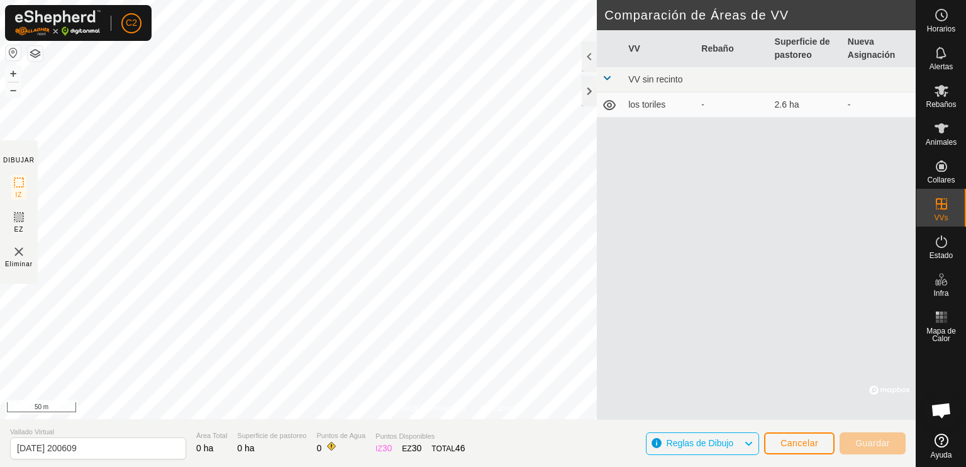
click at [740, 440] on span "Reglas de Dibujo" at bounding box center [705, 443] width 77 height 16
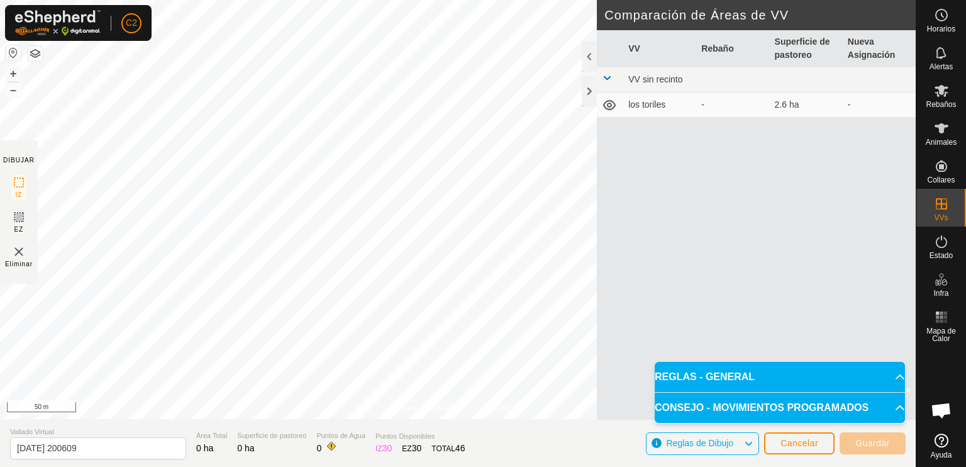
click at [737, 400] on span "CONSEJO - MOVIMIENTOS PROGRAMADOS" at bounding box center [762, 407] width 214 height 15
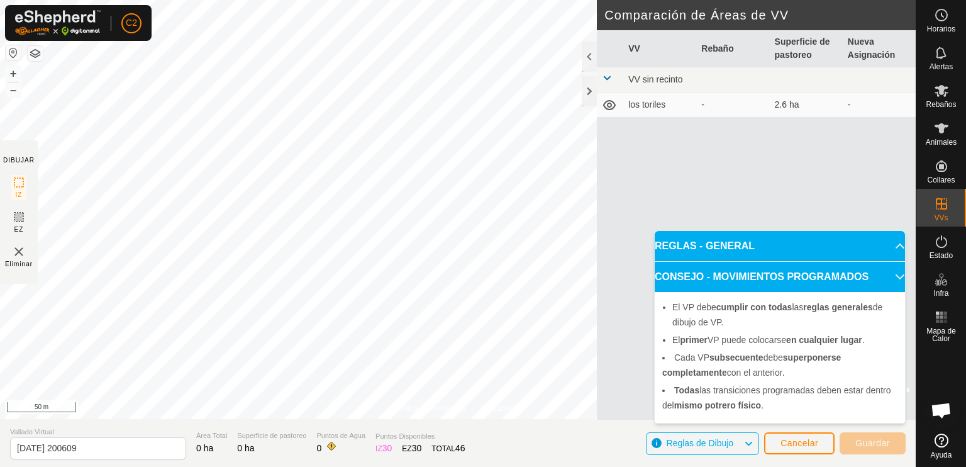
click at [739, 439] on span "Reglas de Dibujo" at bounding box center [705, 443] width 77 height 16
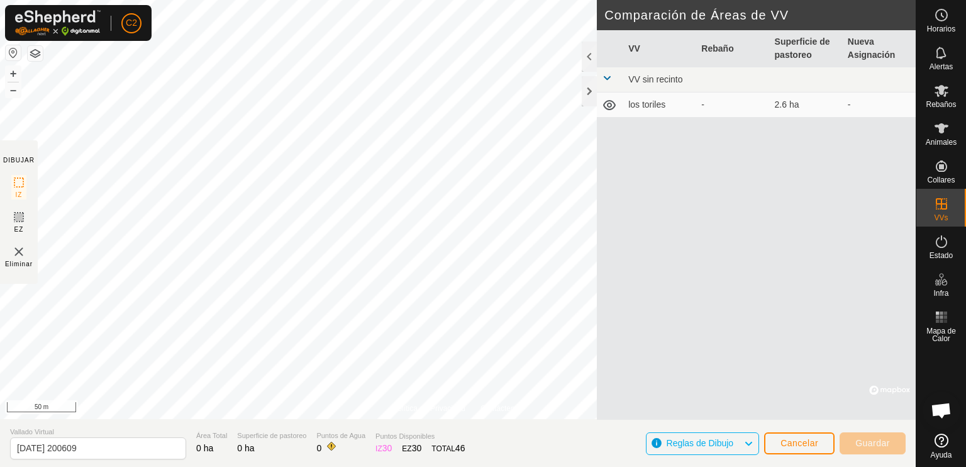
click at [649, 96] on td "los toriles" at bounding box center [660, 104] width 73 height 25
click at [618, 108] on td at bounding box center [610, 104] width 26 height 25
click at [808, 40] on th "Superficie de pastoreo" at bounding box center [806, 48] width 73 height 37
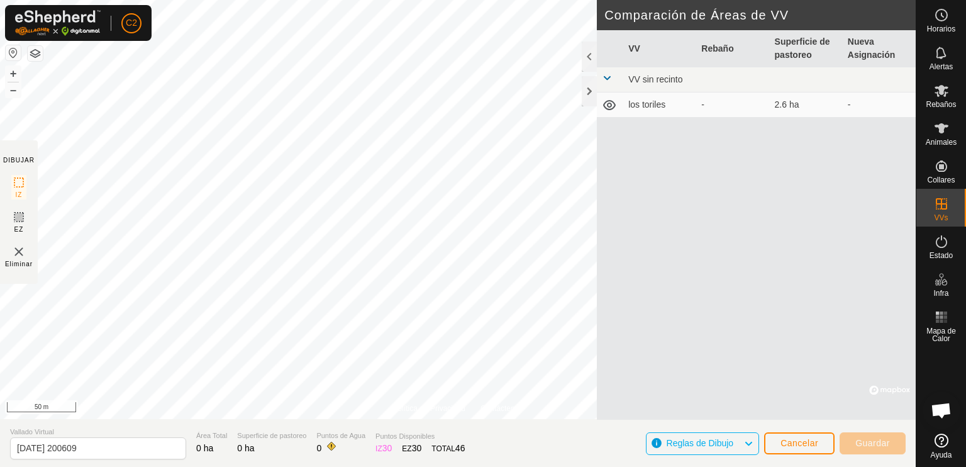
click at [608, 76] on span at bounding box center [607, 78] width 10 height 10
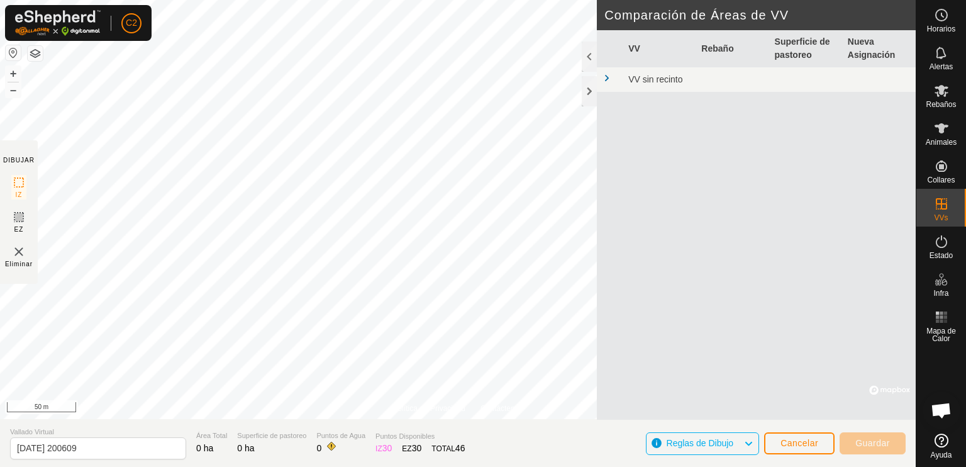
click at [608, 76] on span at bounding box center [607, 78] width 10 height 10
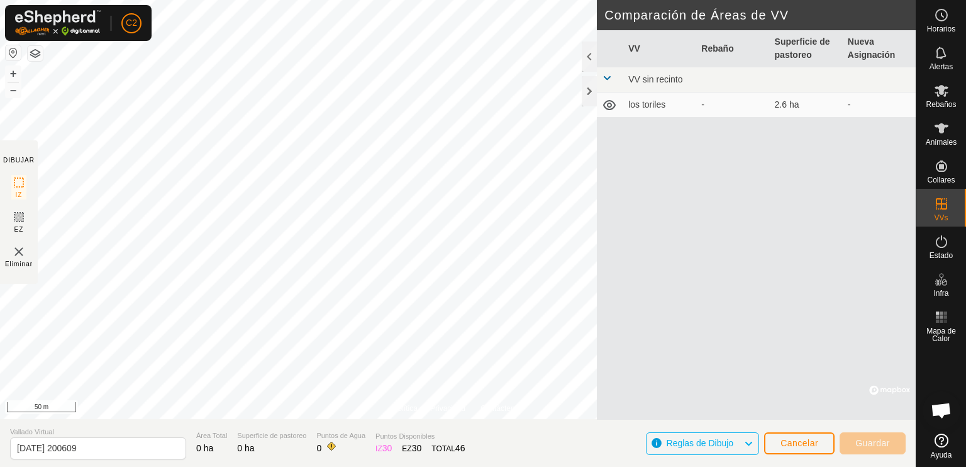
click at [614, 104] on icon at bounding box center [609, 105] width 15 height 15
click at [617, 86] on tbody "VV sin recinto los toriles - 2.6 ha -" at bounding box center [756, 92] width 319 height 50
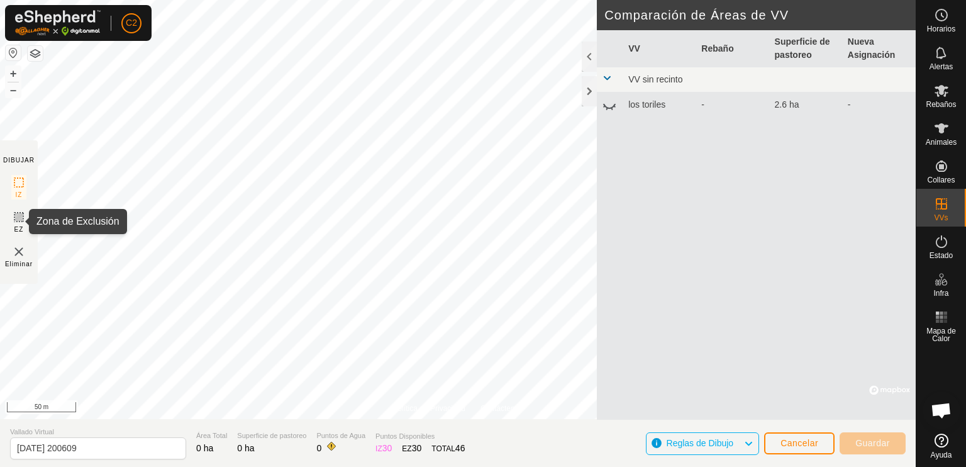
click at [19, 218] on icon at bounding box center [18, 217] width 15 height 15
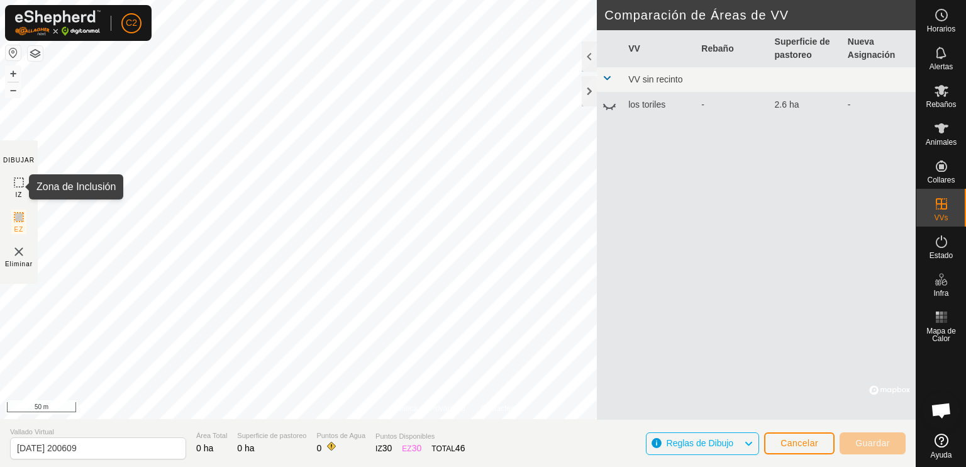
click at [16, 184] on icon at bounding box center [18, 182] width 15 height 15
drag, startPoint x: 16, startPoint y: 184, endPoint x: 21, endPoint y: 177, distance: 8.5
click at [21, 177] on icon at bounding box center [18, 182] width 15 height 15
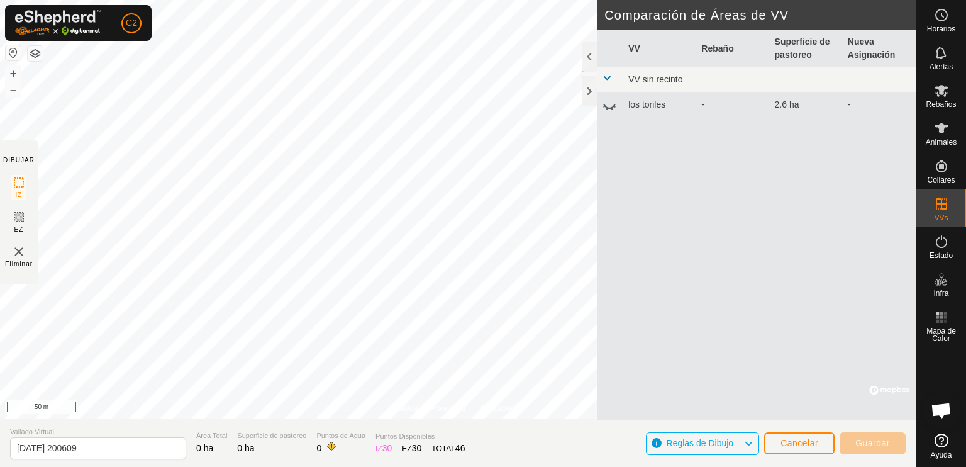
click at [610, 98] on icon at bounding box center [609, 105] width 15 height 15
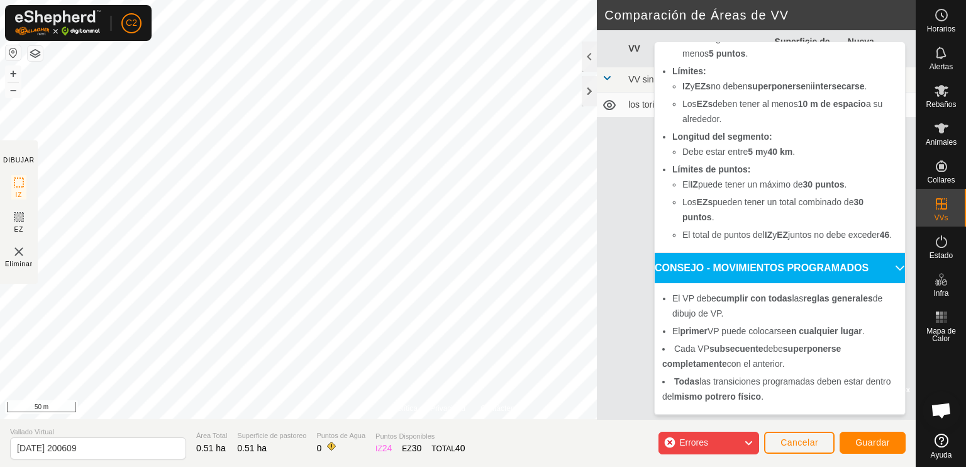
scroll to position [318, 0]
click at [693, 439] on span "Errores" at bounding box center [694, 442] width 29 height 10
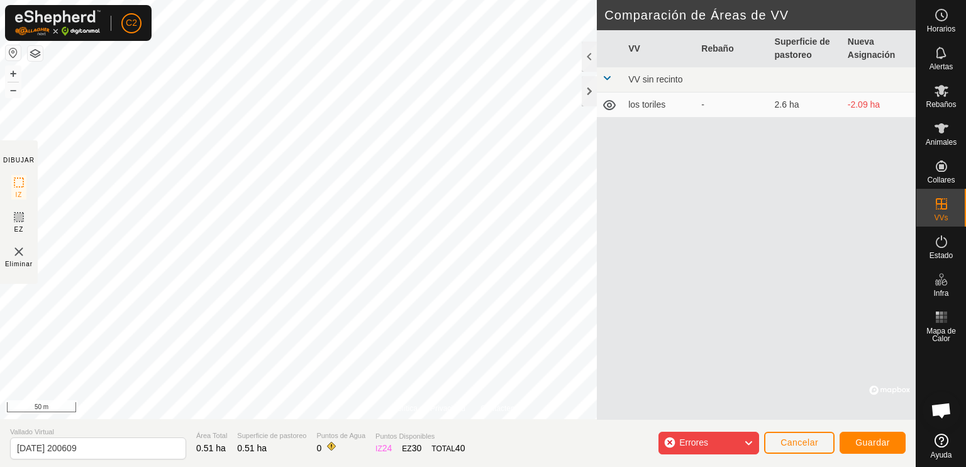
click at [693, 439] on span "Errores" at bounding box center [694, 442] width 29 height 10
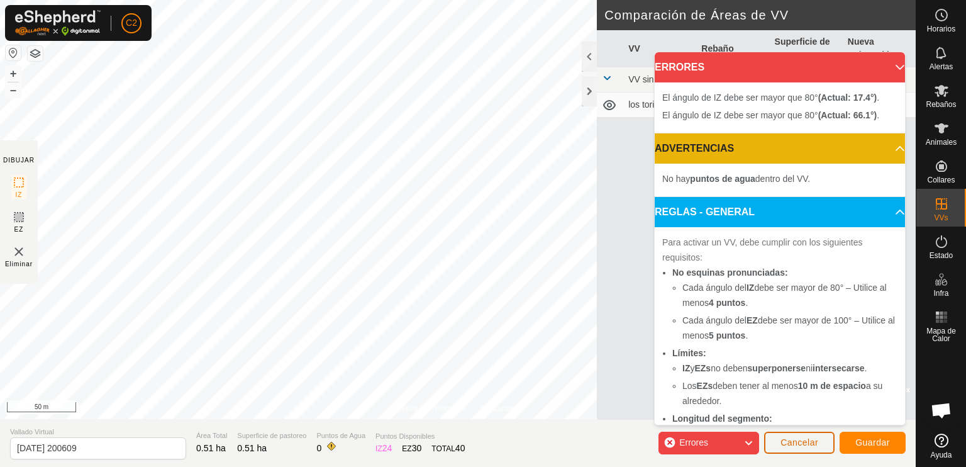
click at [803, 435] on button "Cancelar" at bounding box center [799, 443] width 70 height 22
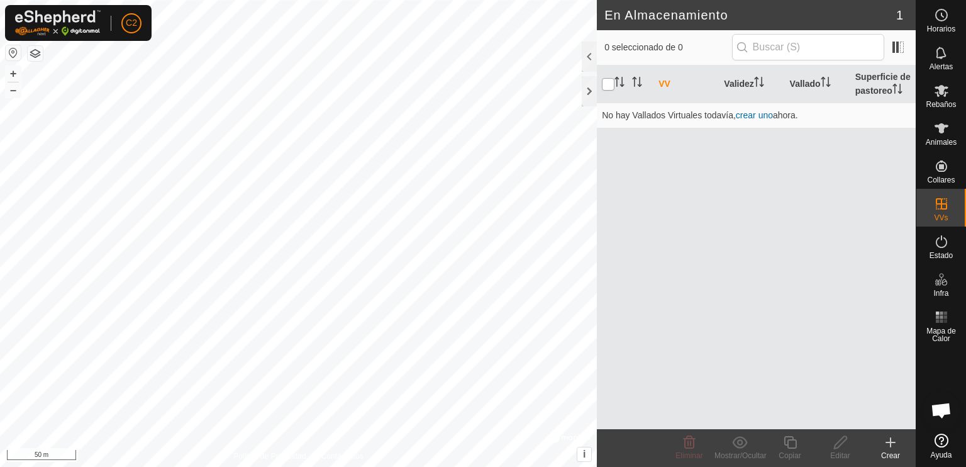
click at [606, 89] on input "checkbox" at bounding box center [608, 84] width 13 height 13
click at [608, 87] on input "checkbox" at bounding box center [608, 84] width 13 height 13
click at [605, 87] on input "checkbox" at bounding box center [608, 84] width 13 height 13
click at [748, 76] on th "Validez" at bounding box center [751, 84] width 65 height 38
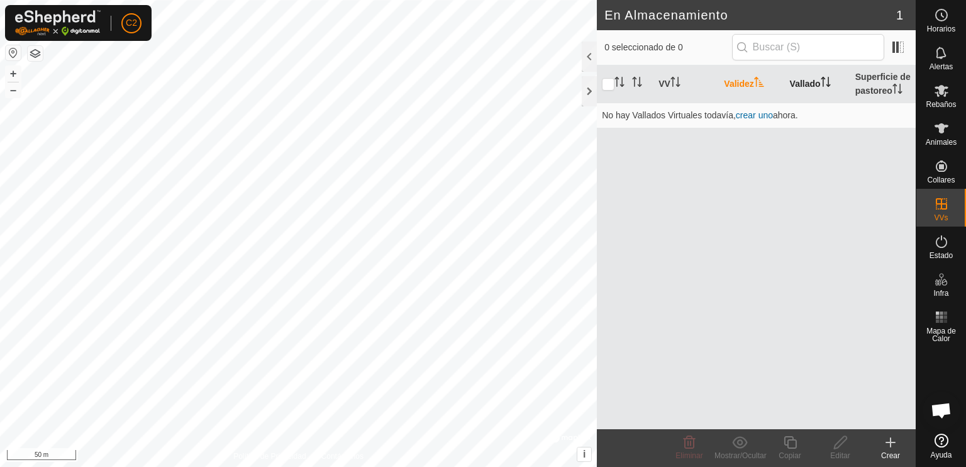
click at [814, 80] on th "Vallado" at bounding box center [817, 84] width 65 height 38
click at [872, 85] on th "Superficie de pastoreo" at bounding box center [883, 84] width 65 height 38
click at [697, 120] on td "No hay Vallados Virtuales todavía, crear uno ahora." at bounding box center [756, 115] width 319 height 25
click at [899, 48] on span at bounding box center [898, 47] width 20 height 20
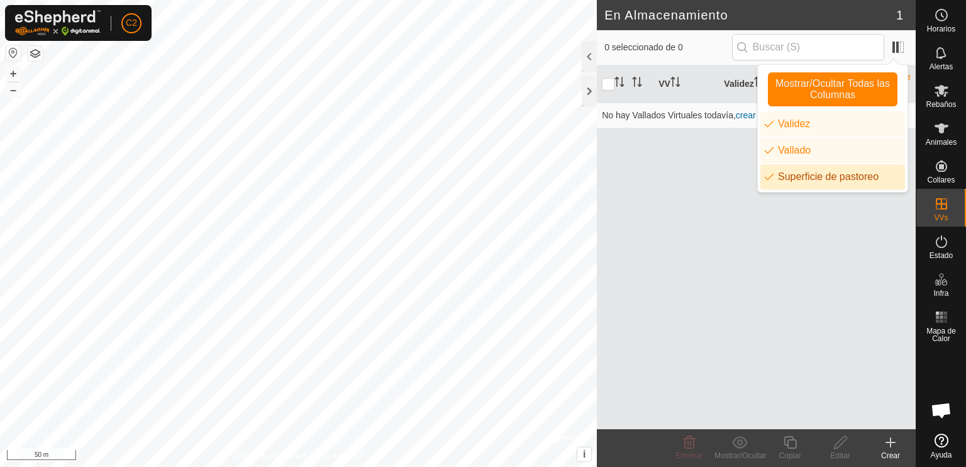
click at [844, 227] on div "VV Validez Vallado Superficie de pastoreo No hay Vallados Virtuales todavía, cr…" at bounding box center [756, 247] width 319 height 364
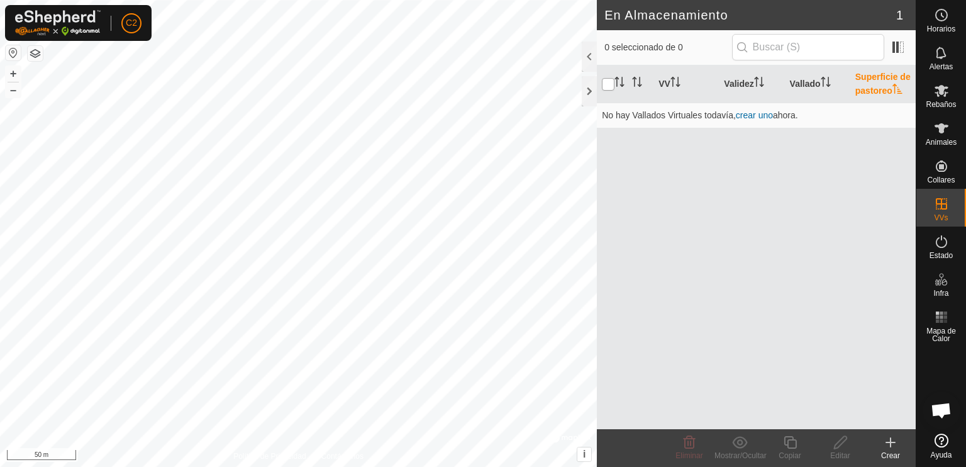
click at [607, 87] on input "checkbox" at bounding box center [608, 84] width 13 height 13
click at [606, 89] on input "checkbox" at bounding box center [608, 84] width 13 height 13
click at [590, 52] on div at bounding box center [589, 57] width 15 height 30
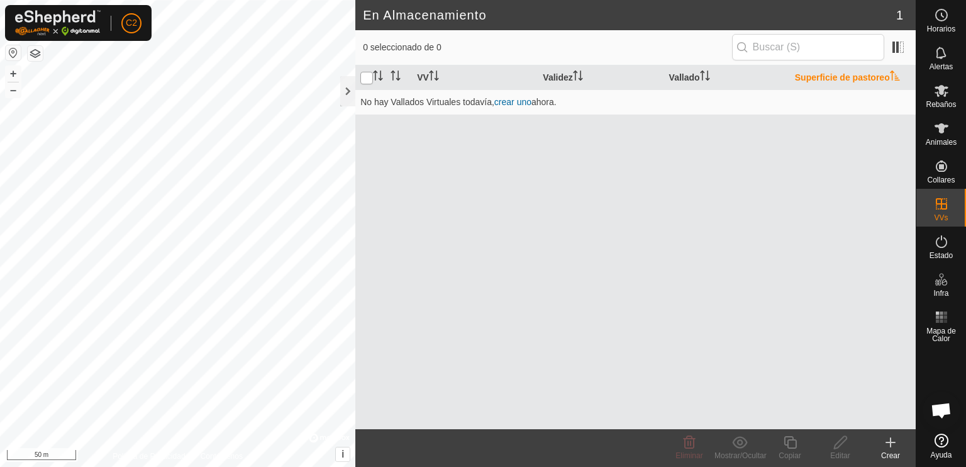
click at [365, 80] on input "checkbox" at bounding box center [367, 78] width 13 height 13
checkbox input "true"
click at [347, 89] on div at bounding box center [347, 91] width 15 height 30
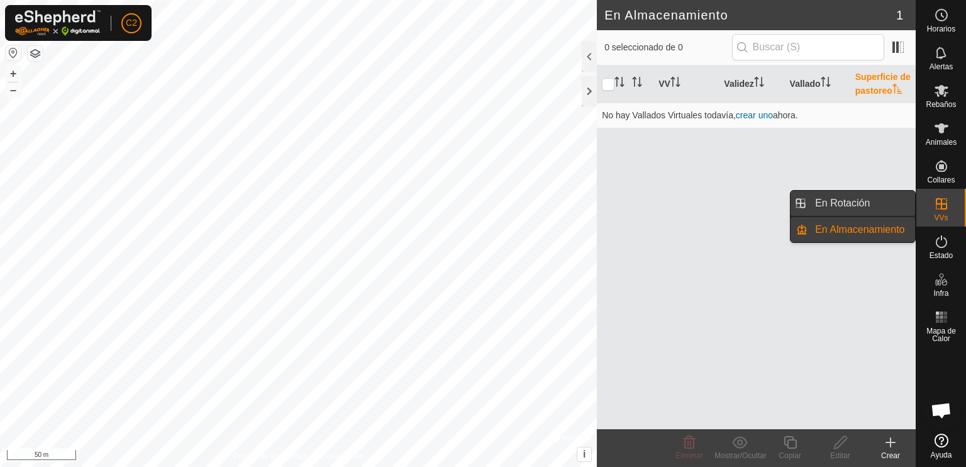
click at [863, 202] on link "En Rotación" at bounding box center [862, 203] width 108 height 25
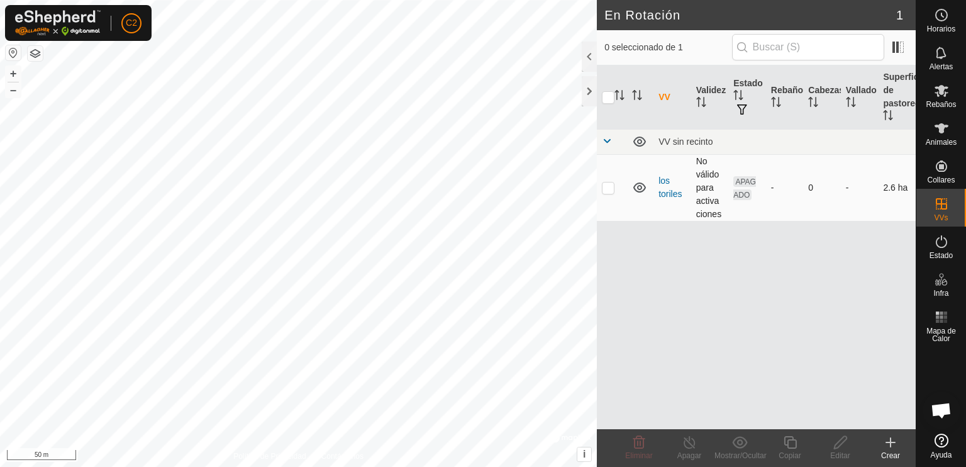
click at [606, 191] on p-checkbox at bounding box center [608, 187] width 13 height 10
checkbox input "true"
click at [606, 189] on p-checkbox at bounding box center [608, 187] width 13 height 10
checkbox input "false"
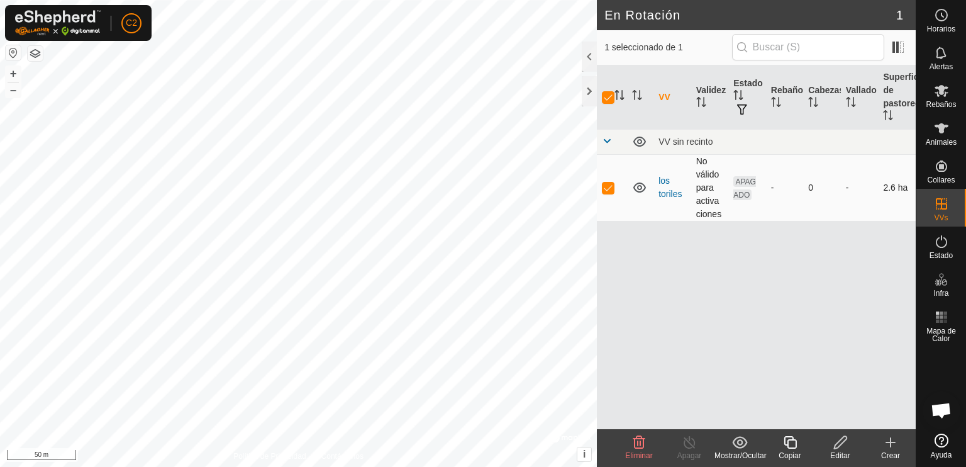
checkbox input "false"
click at [606, 189] on p-checkbox at bounding box center [608, 187] width 13 height 10
checkbox input "true"
click at [607, 186] on p-checkbox at bounding box center [608, 187] width 13 height 10
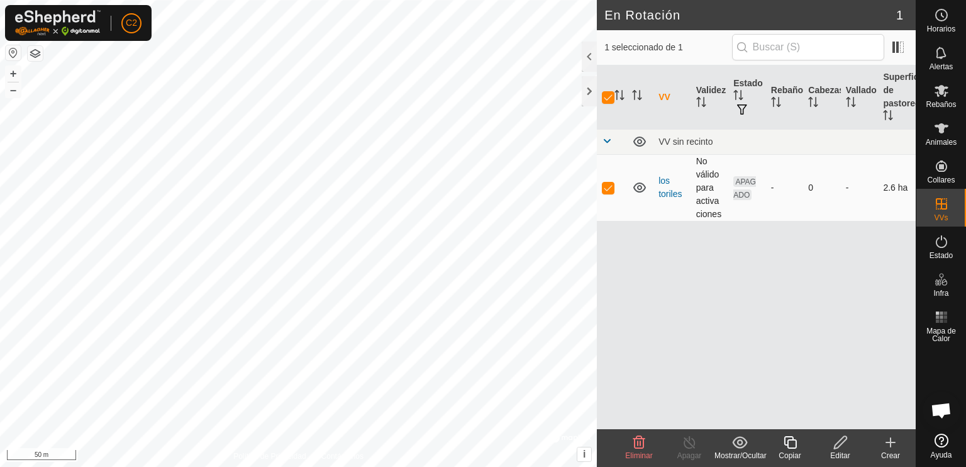
checkbox input "false"
click at [587, 89] on div at bounding box center [589, 91] width 15 height 30
